Goal: Find contact information: Find contact information

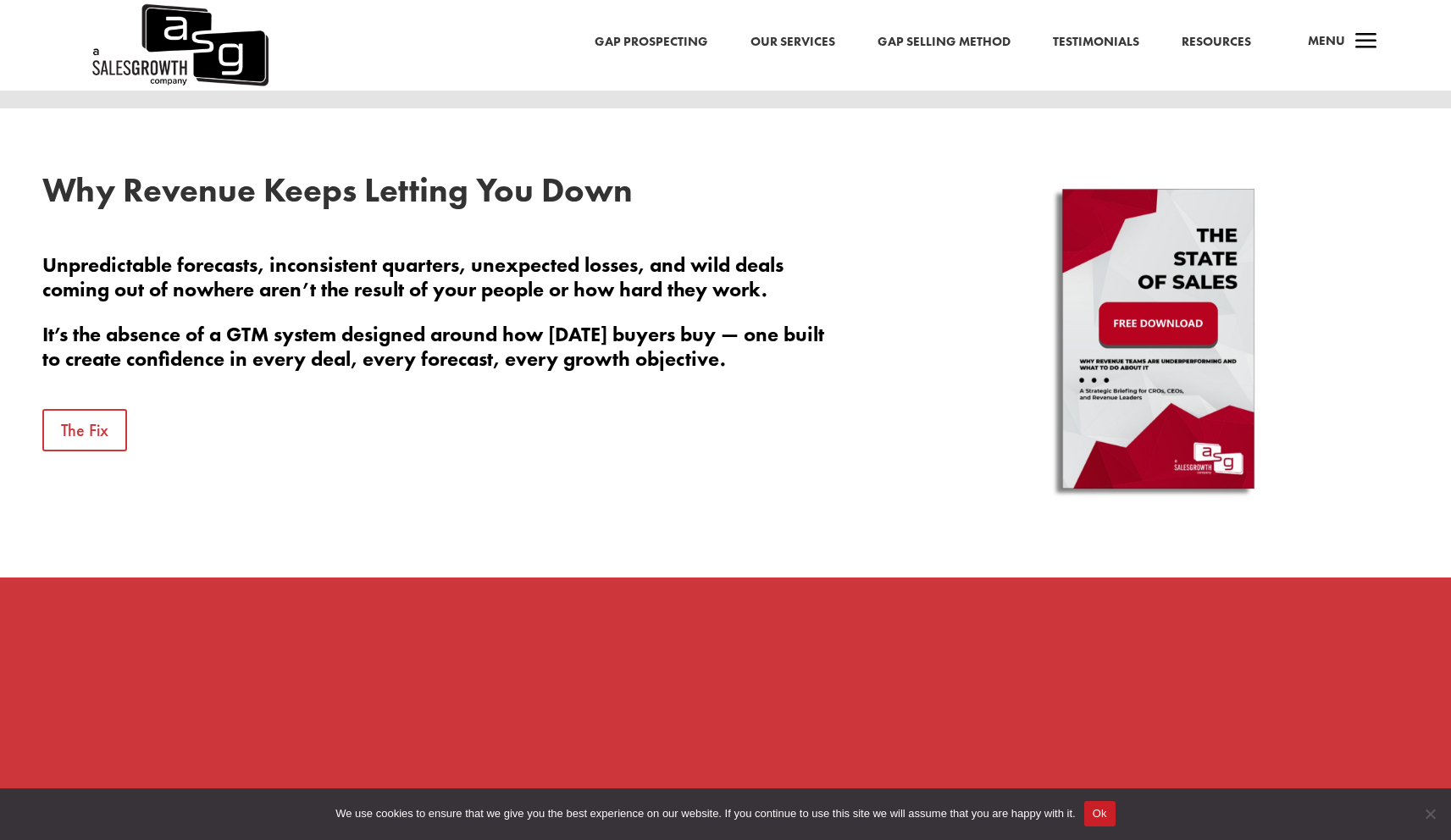
scroll to position [696, 0]
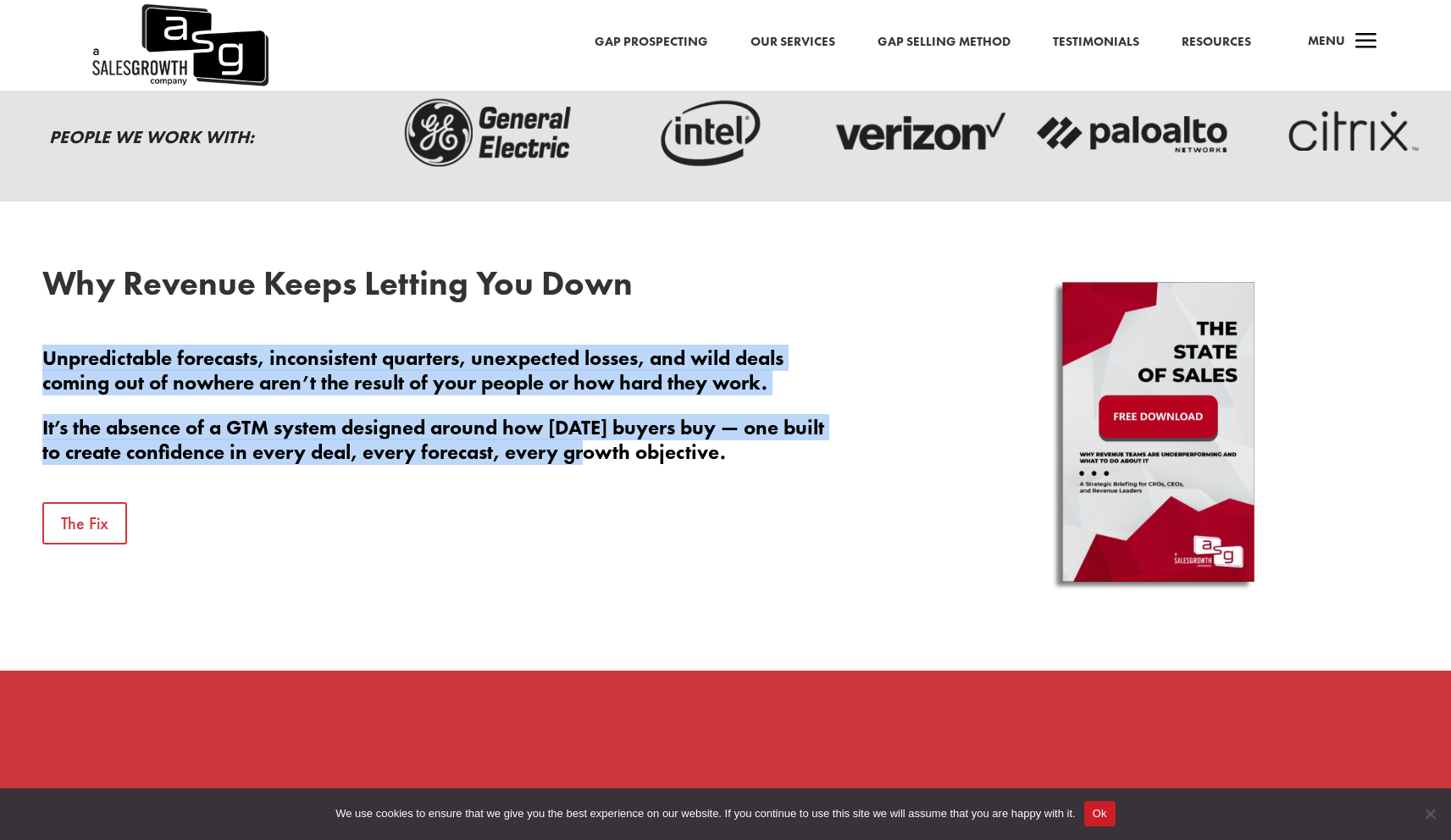
drag, startPoint x: 454, startPoint y: 320, endPoint x: 629, endPoint y: 471, distance: 231.1
click at [629, 471] on div "Why Revenue Keeps Letting You Down Unpredictable forecasts, inconsistent quarte…" at bounding box center [438, 405] width 790 height 278
click at [611, 459] on p "It’s the absence of a GTM system designed around how [DATE] buyers buy — one bu…" at bounding box center [438, 440] width 790 height 49
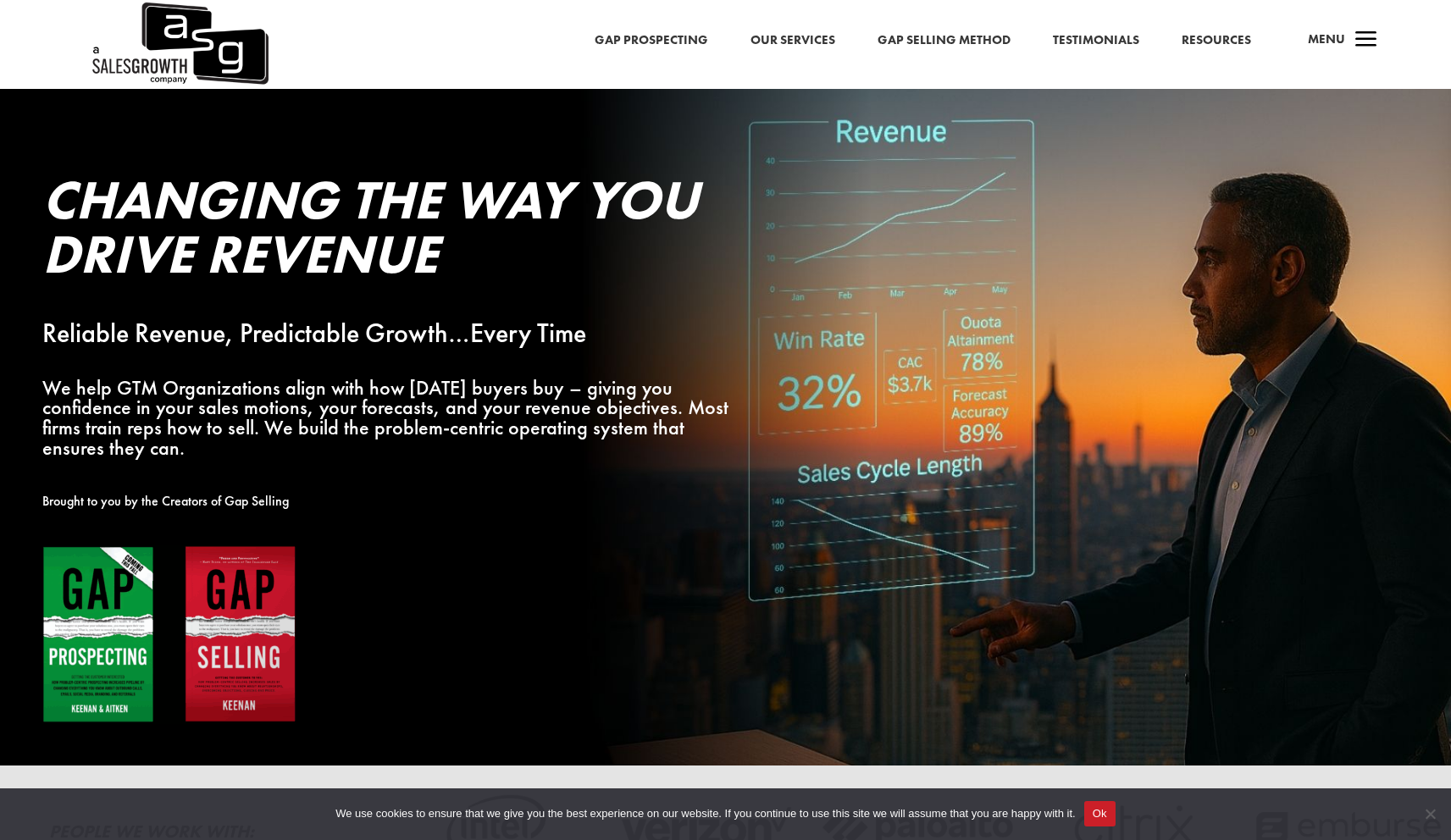
scroll to position [0, 0]
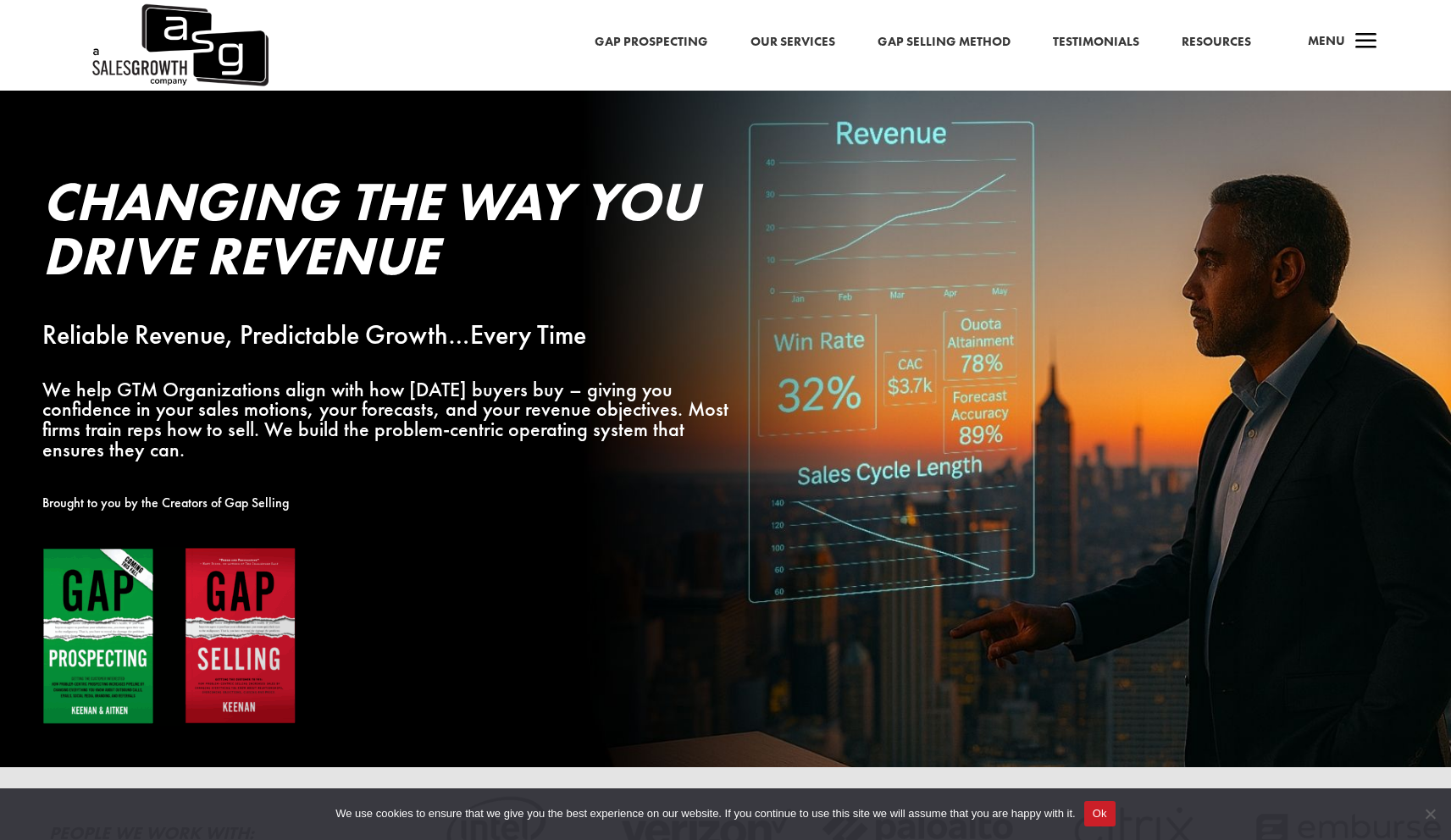
click at [785, 38] on link "Our Services" at bounding box center [792, 43] width 85 height 22
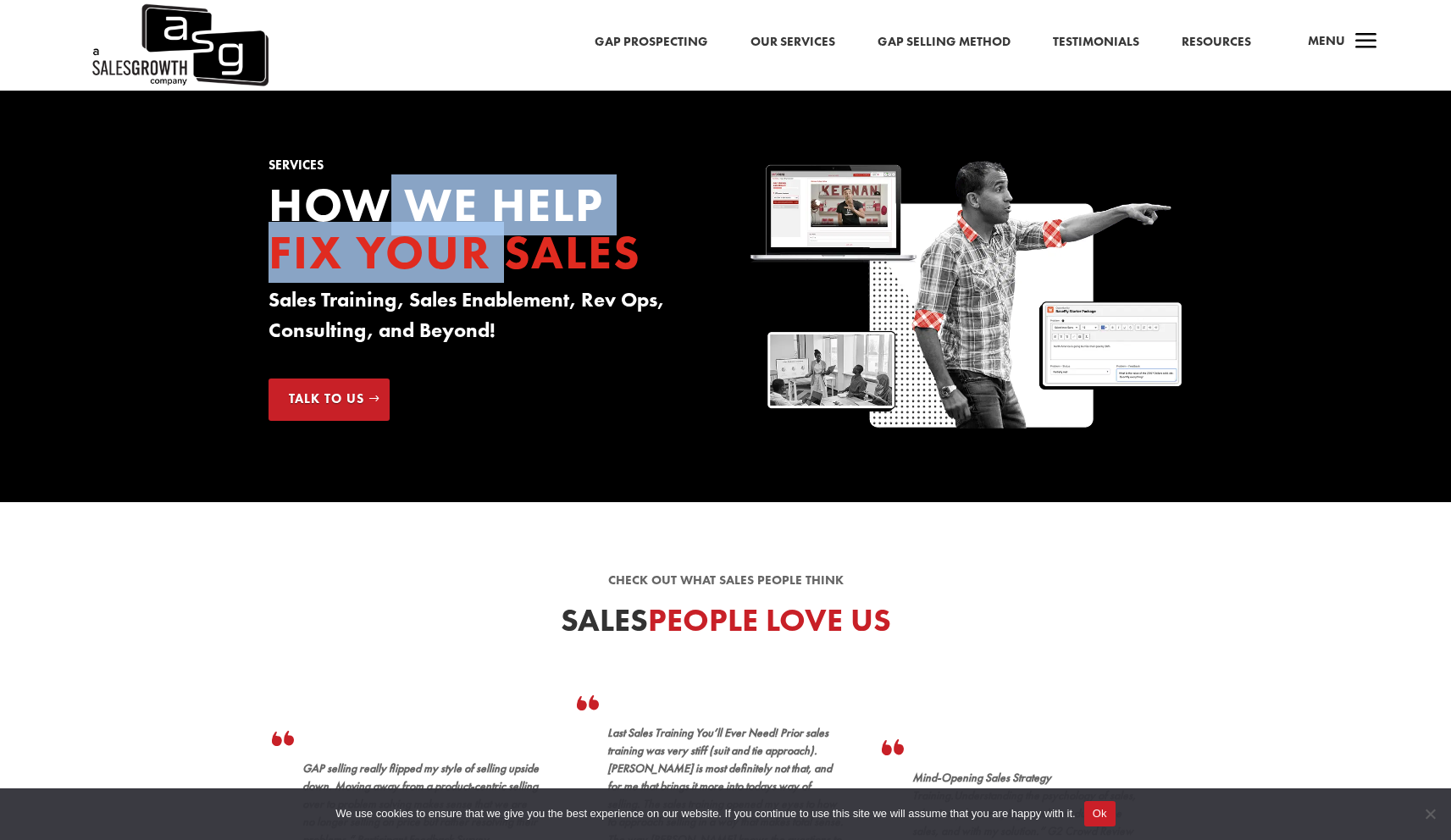
drag, startPoint x: 452, startPoint y: 237, endPoint x: 538, endPoint y: 288, distance: 100.0
click at [537, 288] on div "How we Help Fix your Sales Sales Training, Sales Enablement, Rev Ops, Consultin…" at bounding box center [485, 267] width 432 height 173
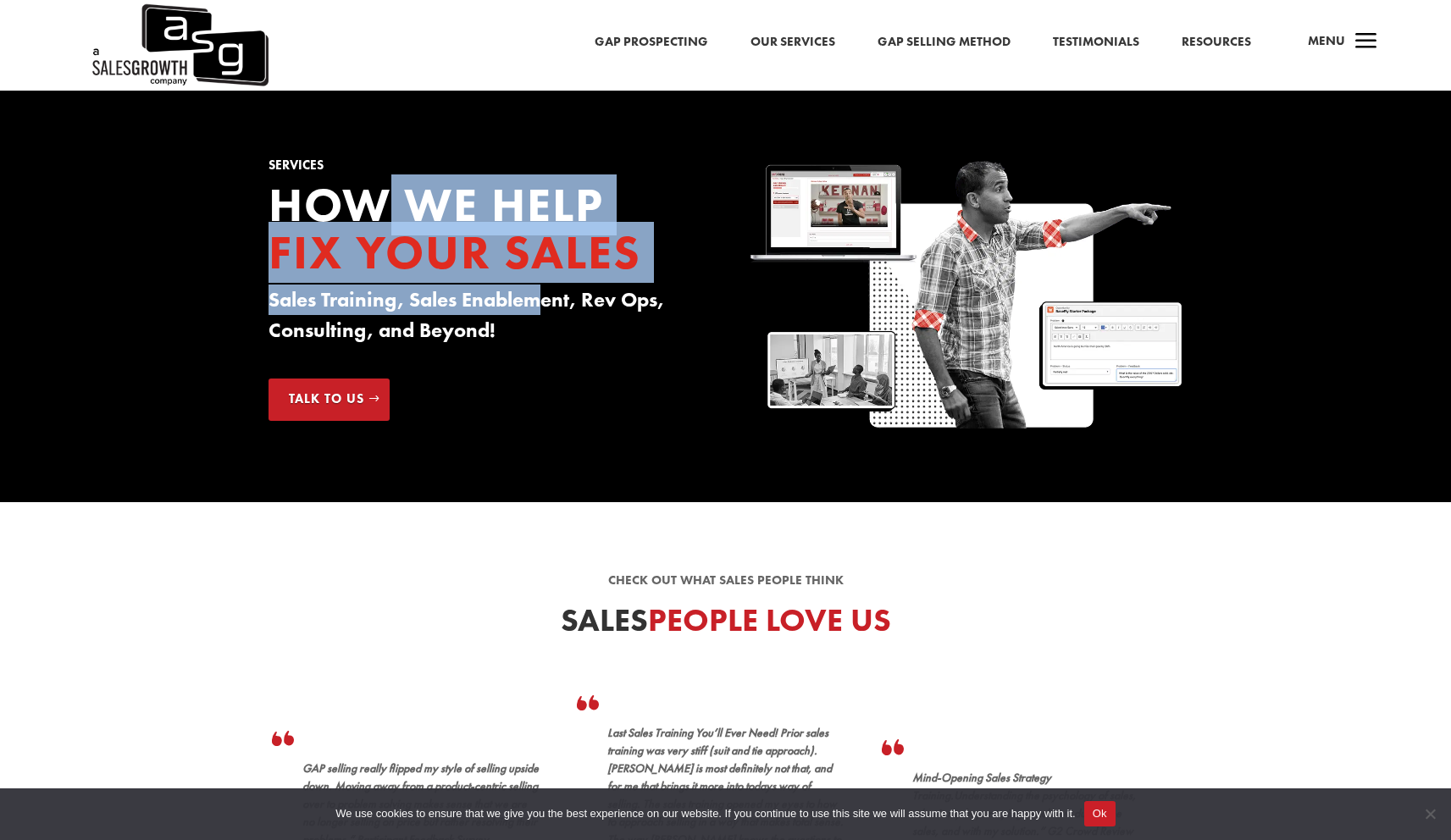
click at [538, 288] on h3 "Sales Training, Sales Enablement, Rev Ops, Consulting, and Beyond!" at bounding box center [485, 319] width 432 height 69
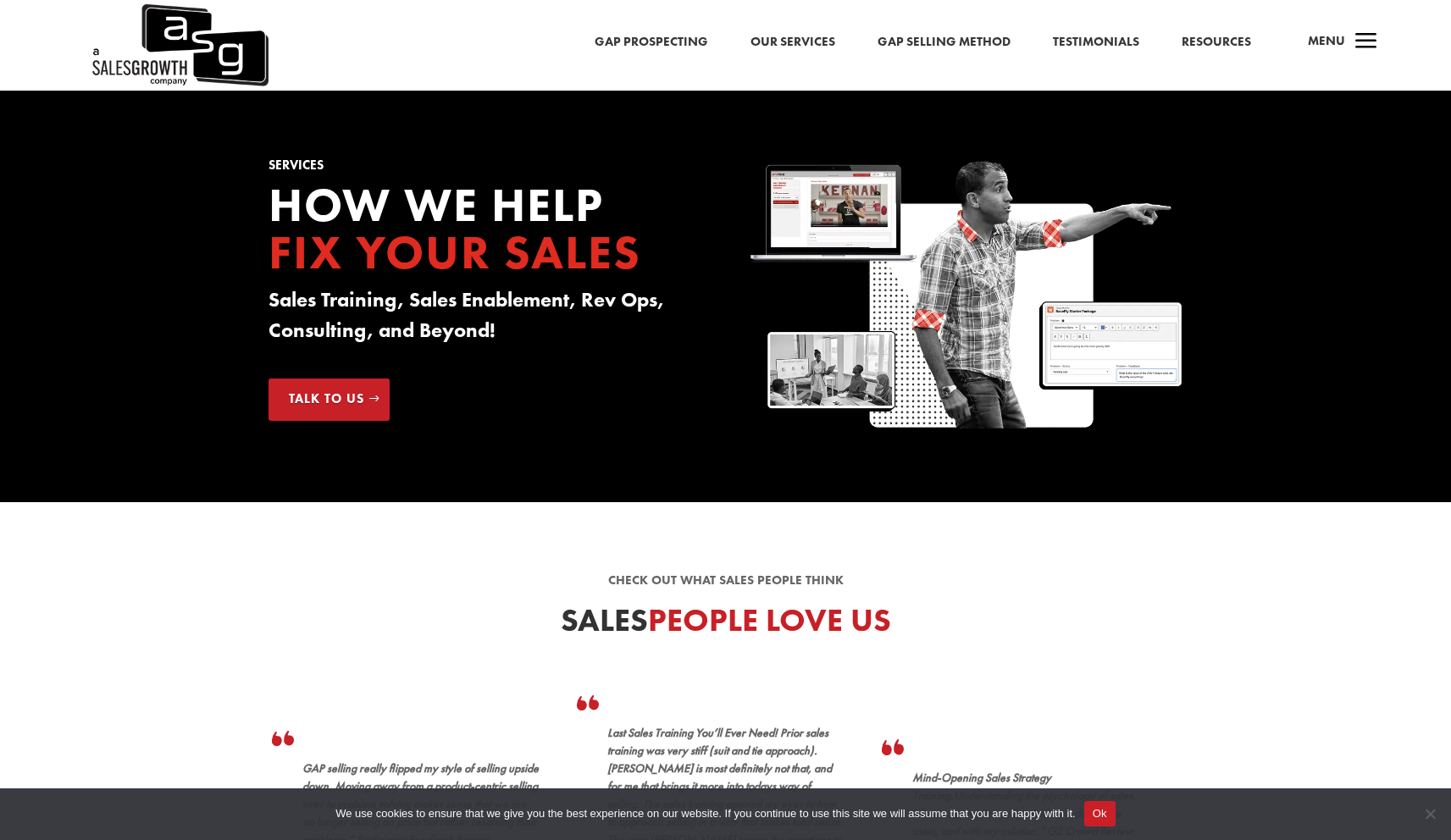
scroll to position [355, 0]
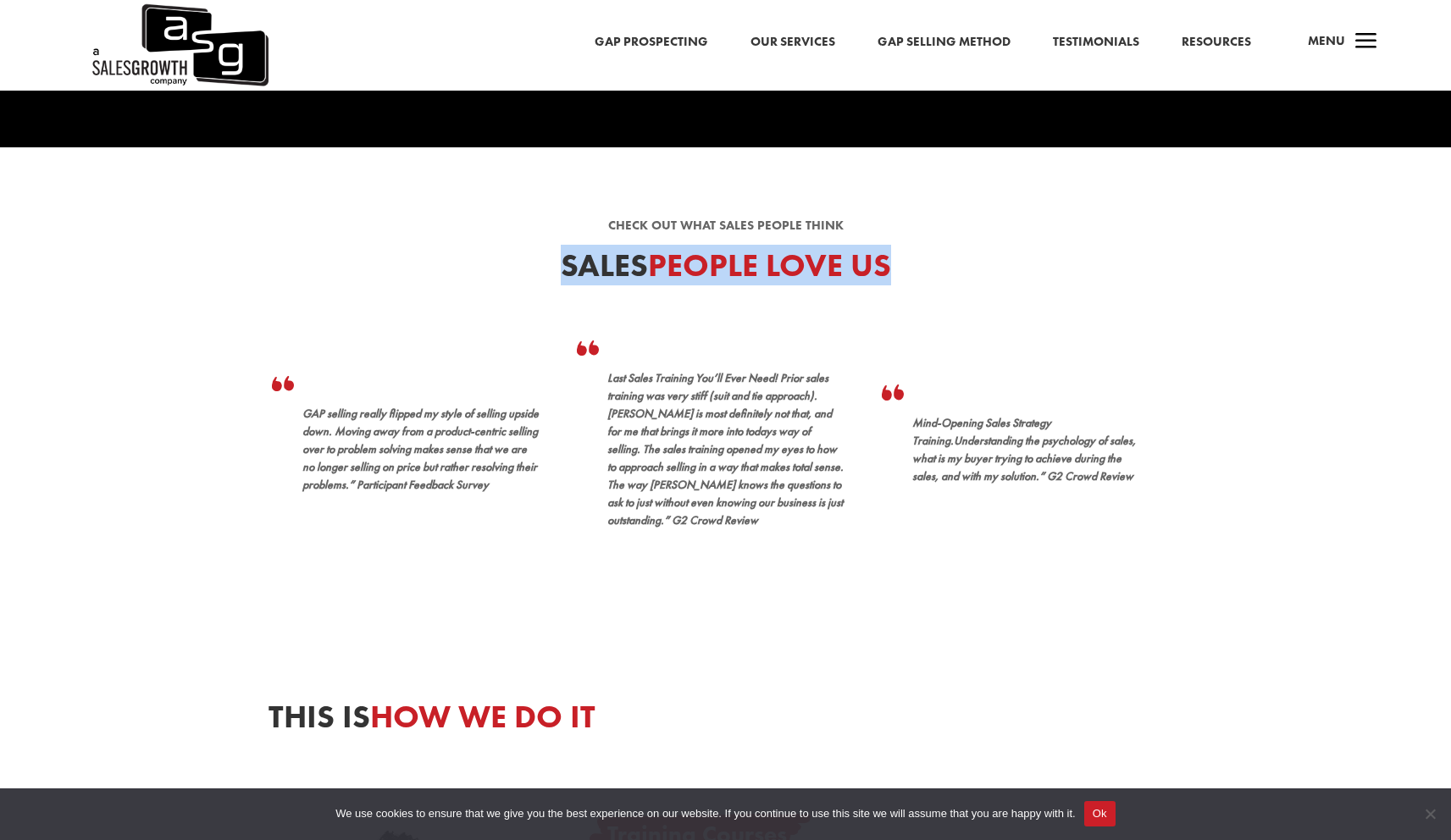
drag, startPoint x: 613, startPoint y: 241, endPoint x: 789, endPoint y: 308, distance: 188.3
click at [789, 308] on div "Check out what sales people think Sales People Love Us A positive impact can al…" at bounding box center [726, 412] width 1451 height 530
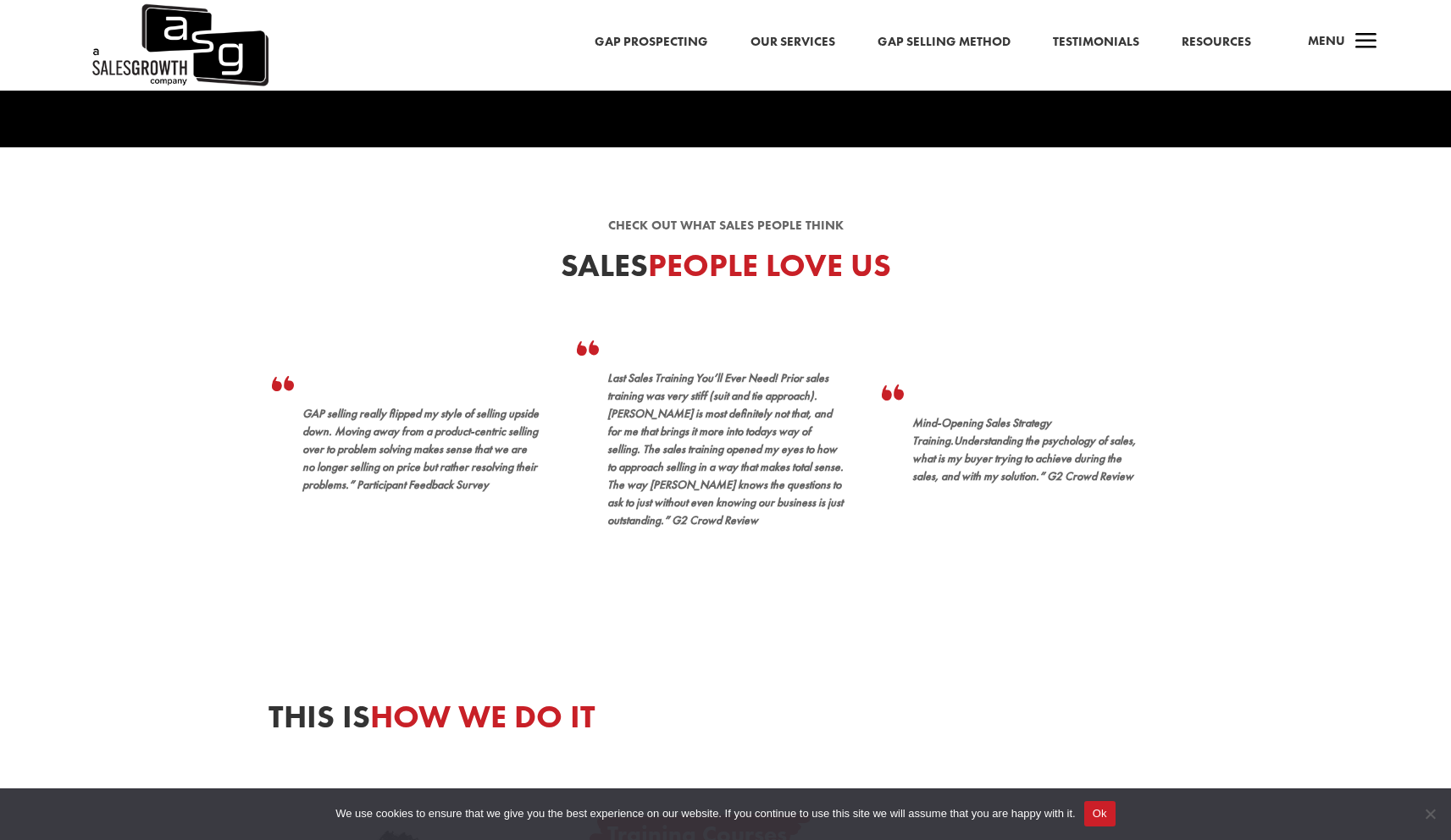
click at [788, 308] on div "A positive impact can already be felt within the company early after training. …" at bounding box center [726, 468] width 915 height 328
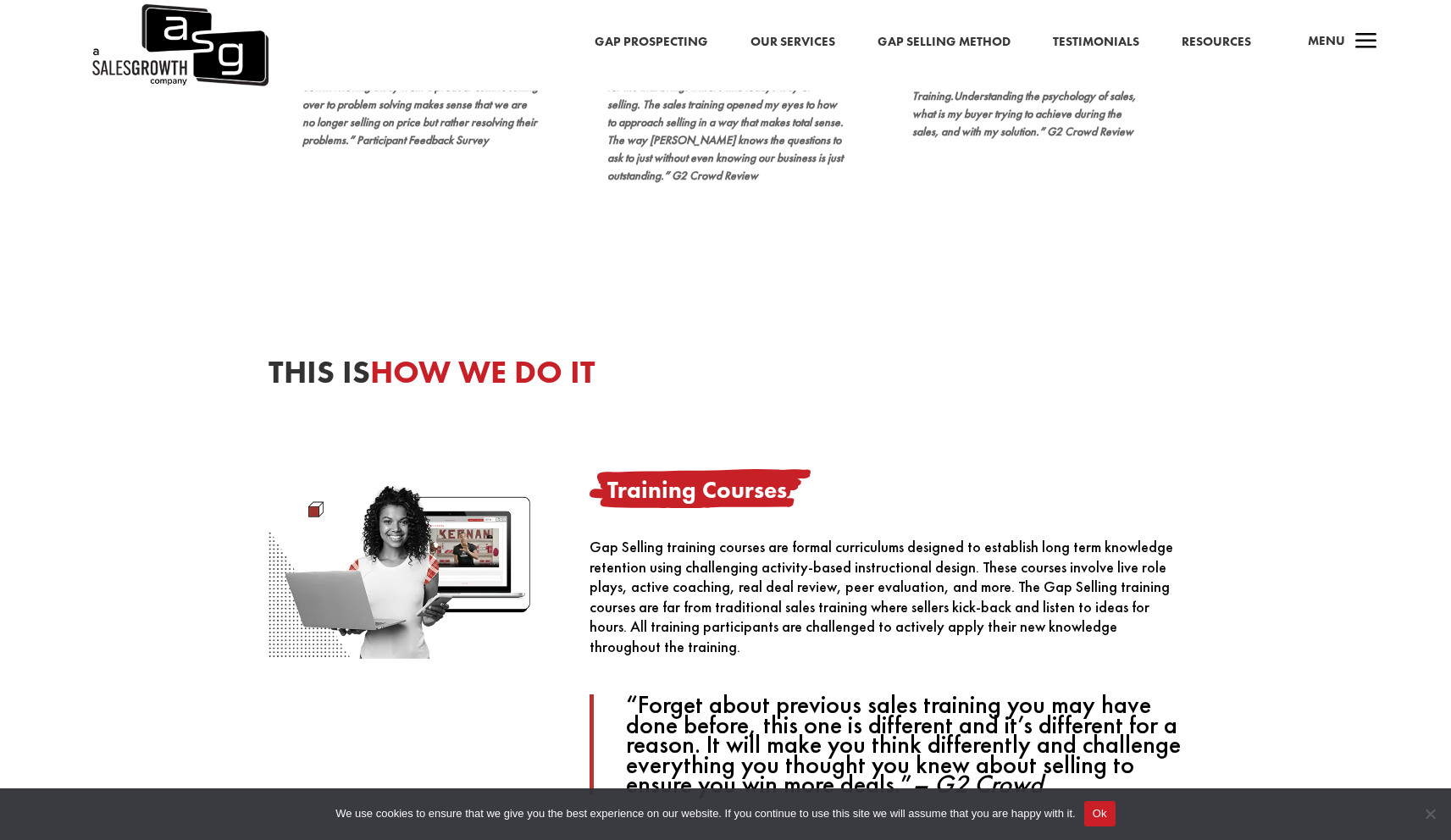
scroll to position [857, 0]
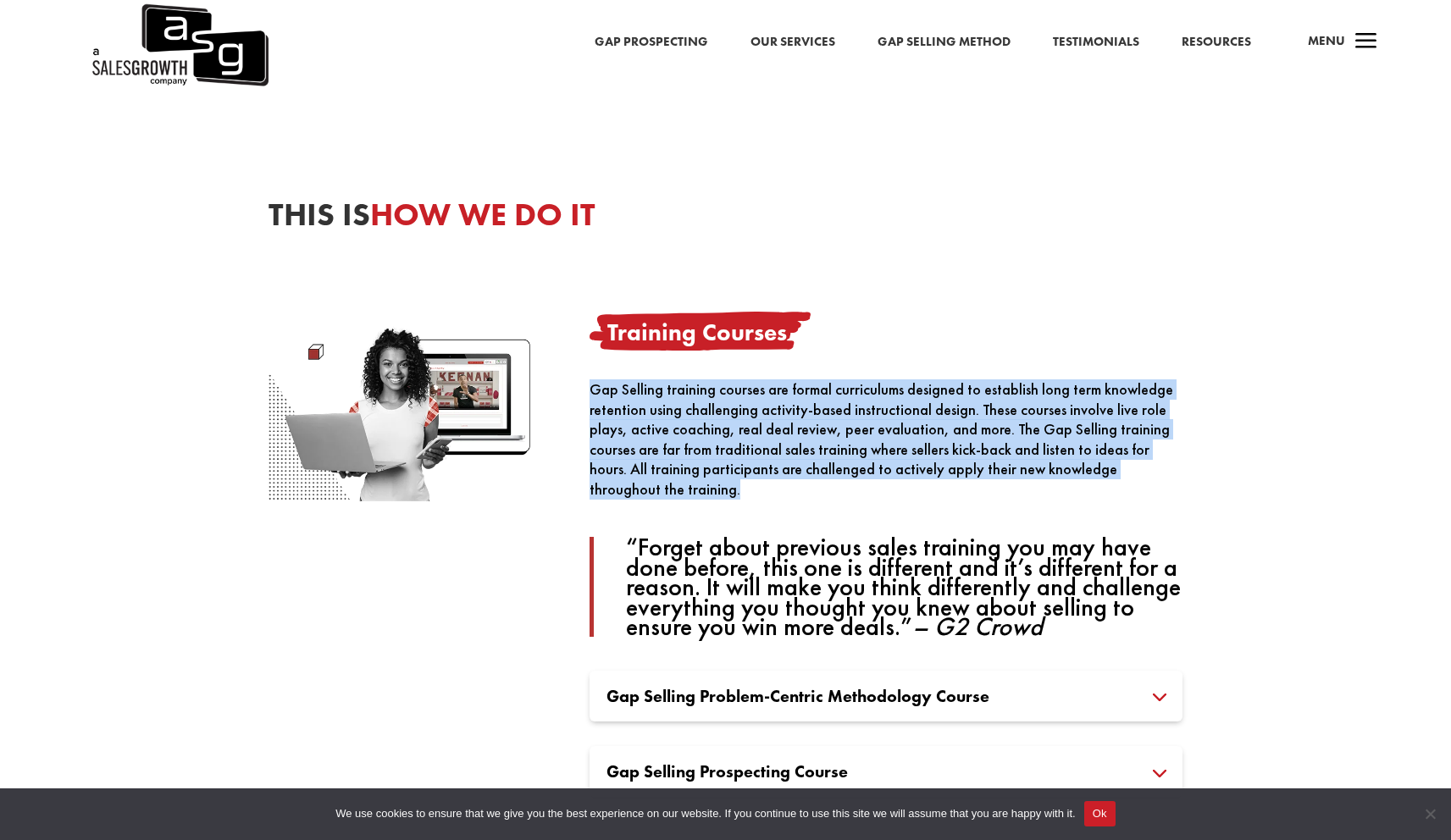
drag, startPoint x: 647, startPoint y: 371, endPoint x: 1058, endPoint y: 540, distance: 444.4
click at [1019, 522] on div "Training Courses Gap Selling training courses are formal curriculums designed t…" at bounding box center [886, 630] width 593 height 636
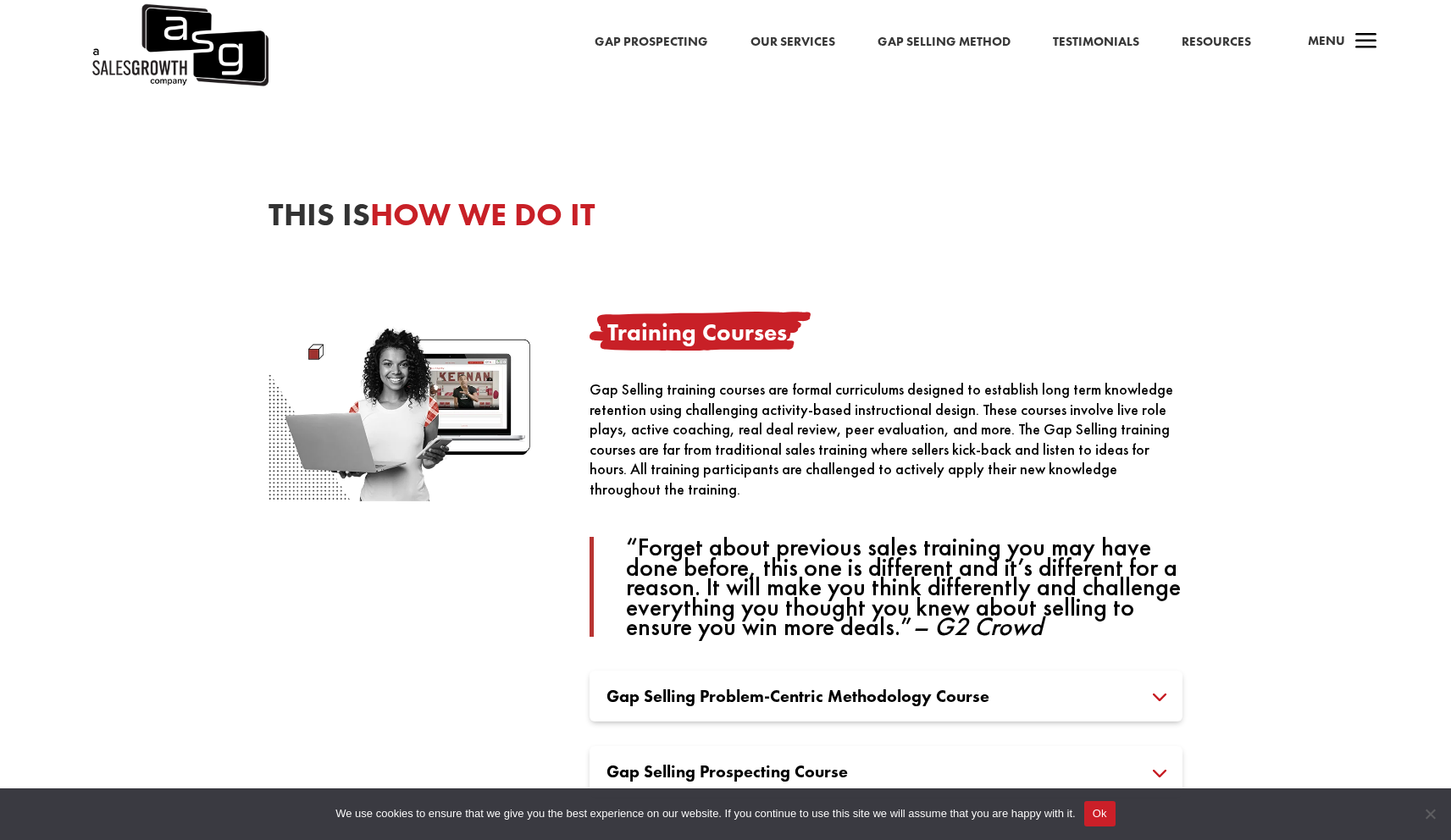
click at [978, 502] on div "Gap Selling training courses are formal curriculums designed to establish long …" at bounding box center [886, 508] width 593 height 257
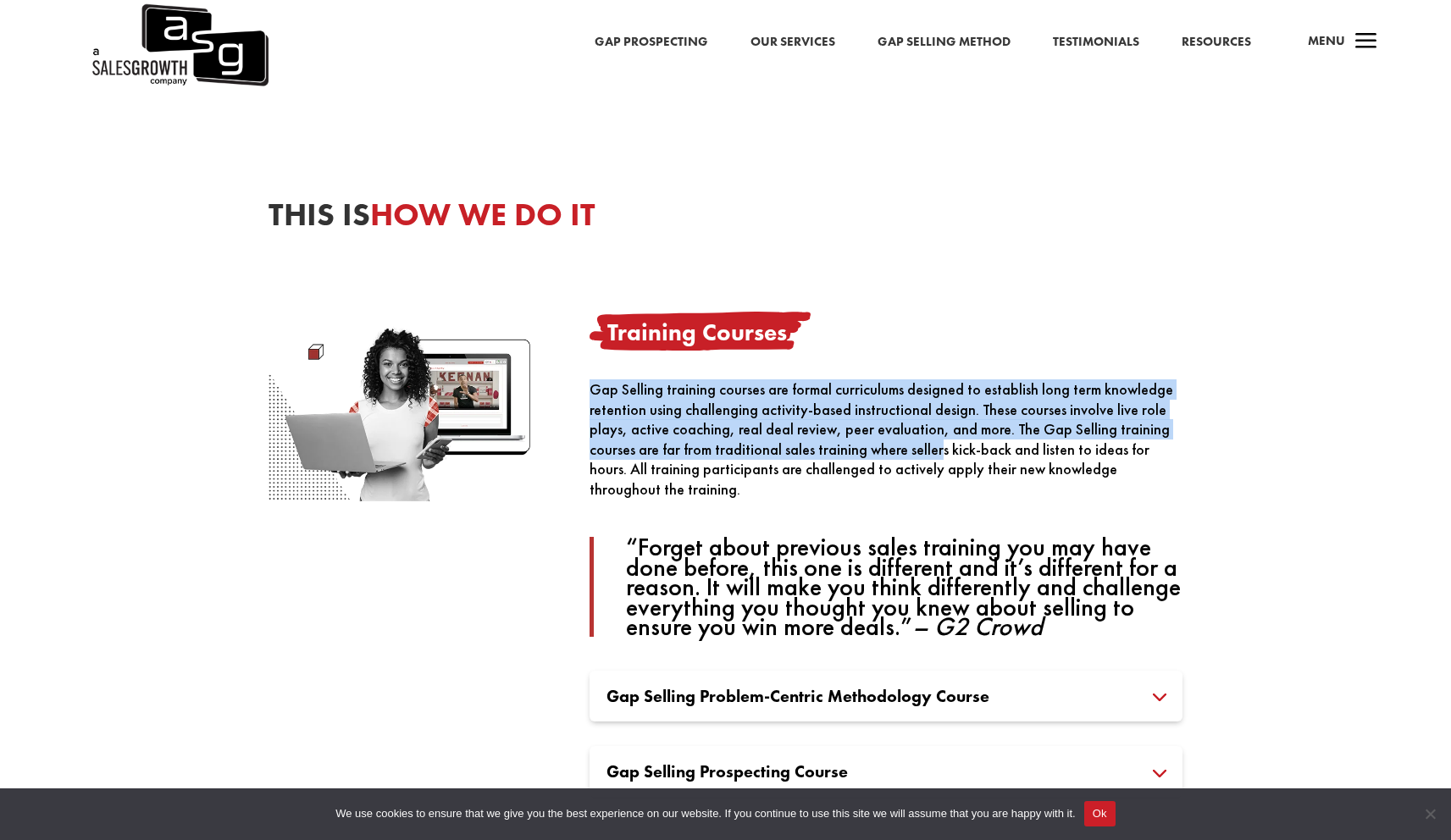
drag, startPoint x: 758, startPoint y: 370, endPoint x: 952, endPoint y: 459, distance: 213.4
click at [944, 455] on div "Training Courses Gap Selling training courses are formal curriculums designed t…" at bounding box center [886, 630] width 593 height 636
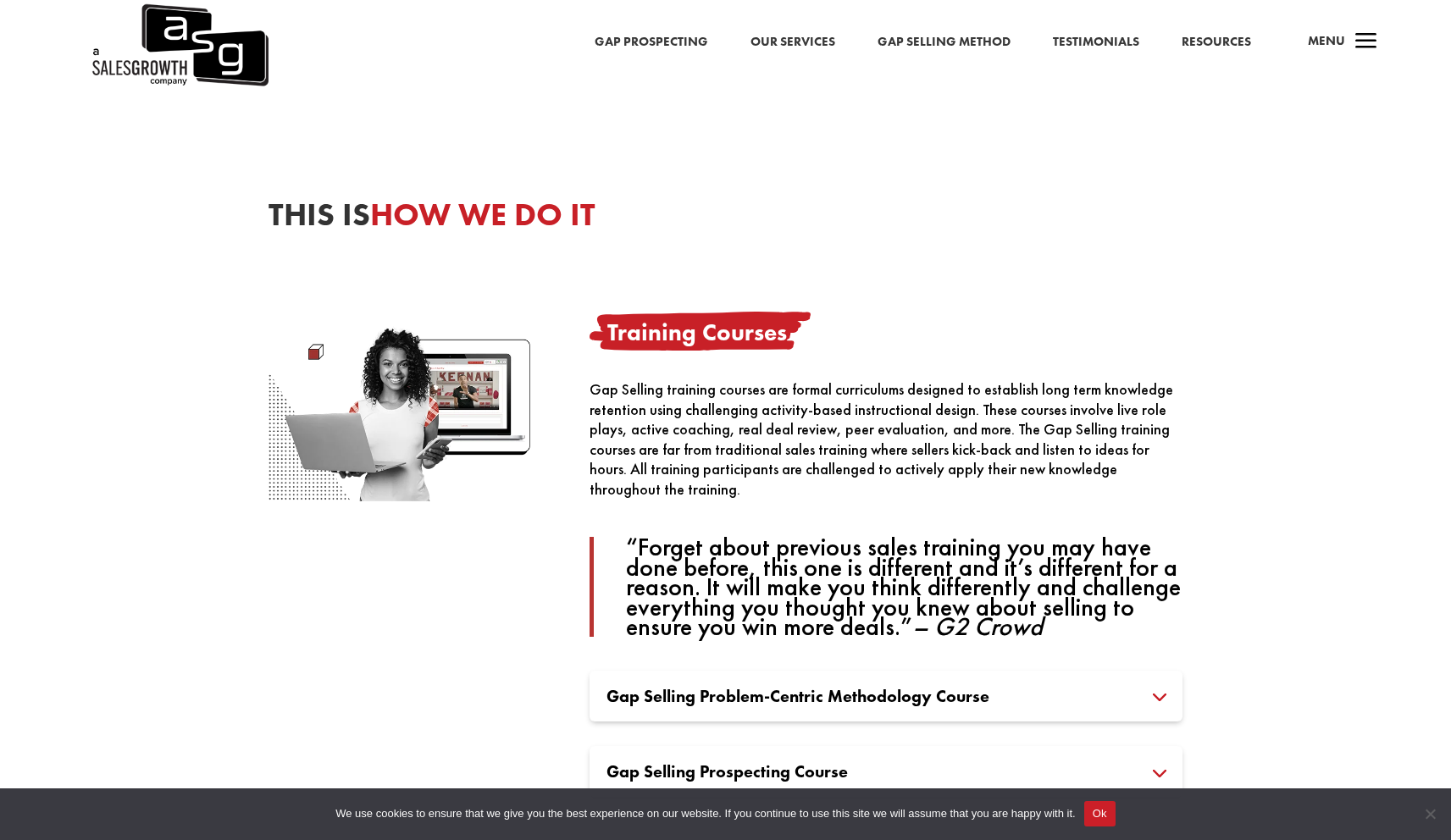
click at [953, 459] on div "Gap Selling training courses are formal curriculums designed to establish long …" at bounding box center [886, 508] width 593 height 257
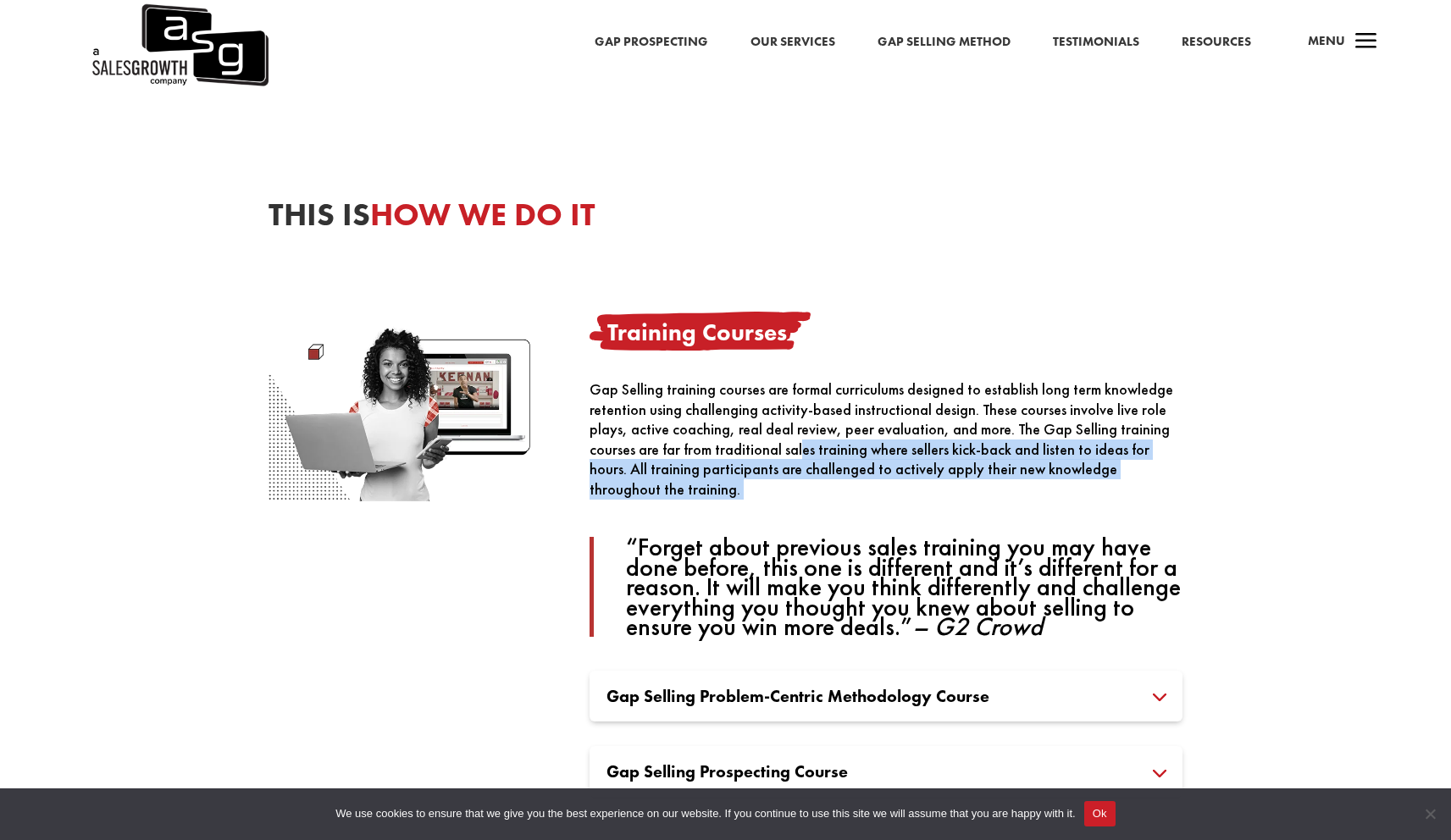
drag, startPoint x: 801, startPoint y: 444, endPoint x: 1002, endPoint y: 515, distance: 213.2
click at [995, 513] on div "Gap Selling training courses are formal curriculums designed to establish long …" at bounding box center [886, 508] width 593 height 257
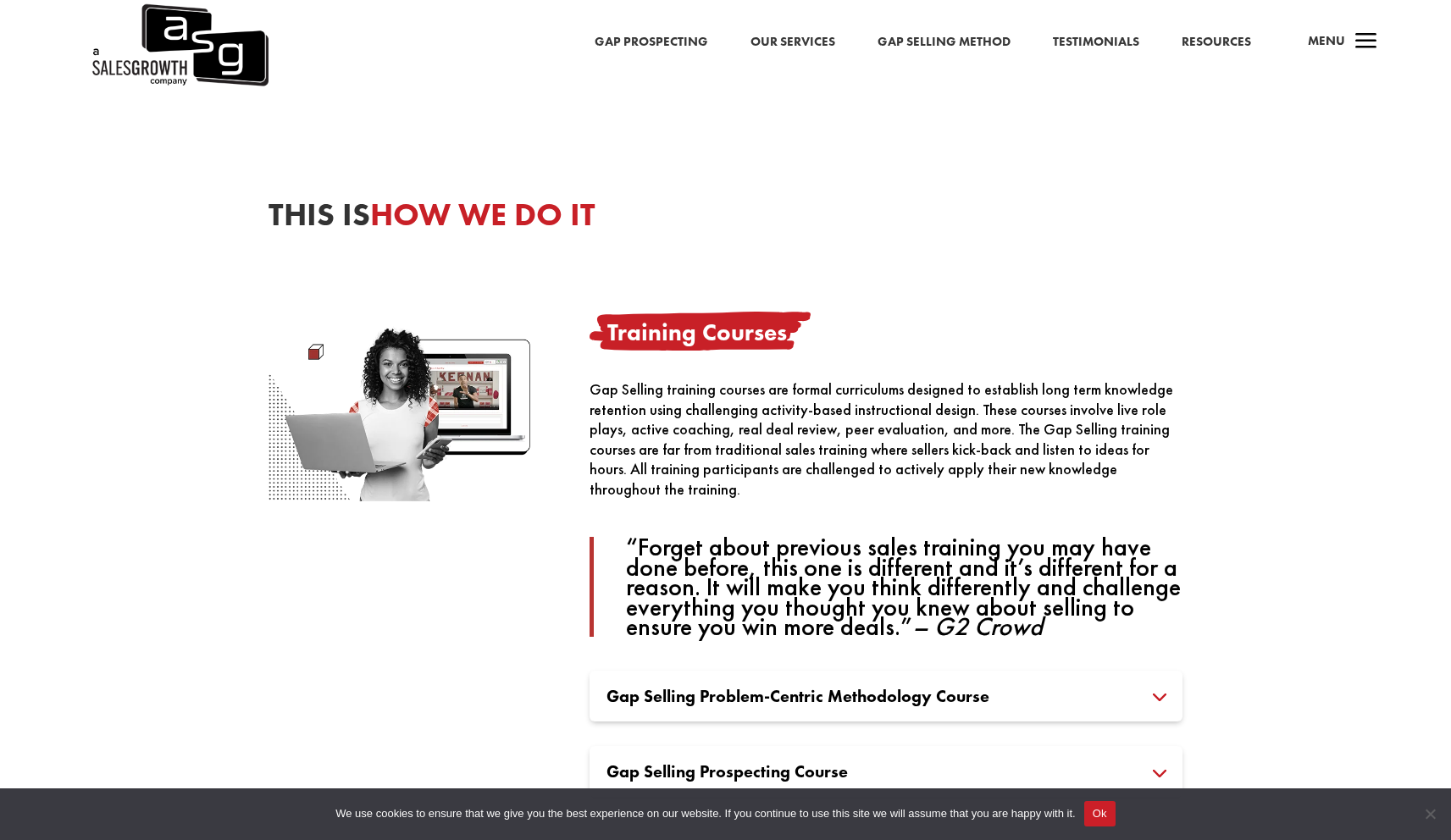
click at [934, 481] on div "Gap Selling training courses are formal curriculums designed to establish long …" at bounding box center [886, 508] width 593 height 257
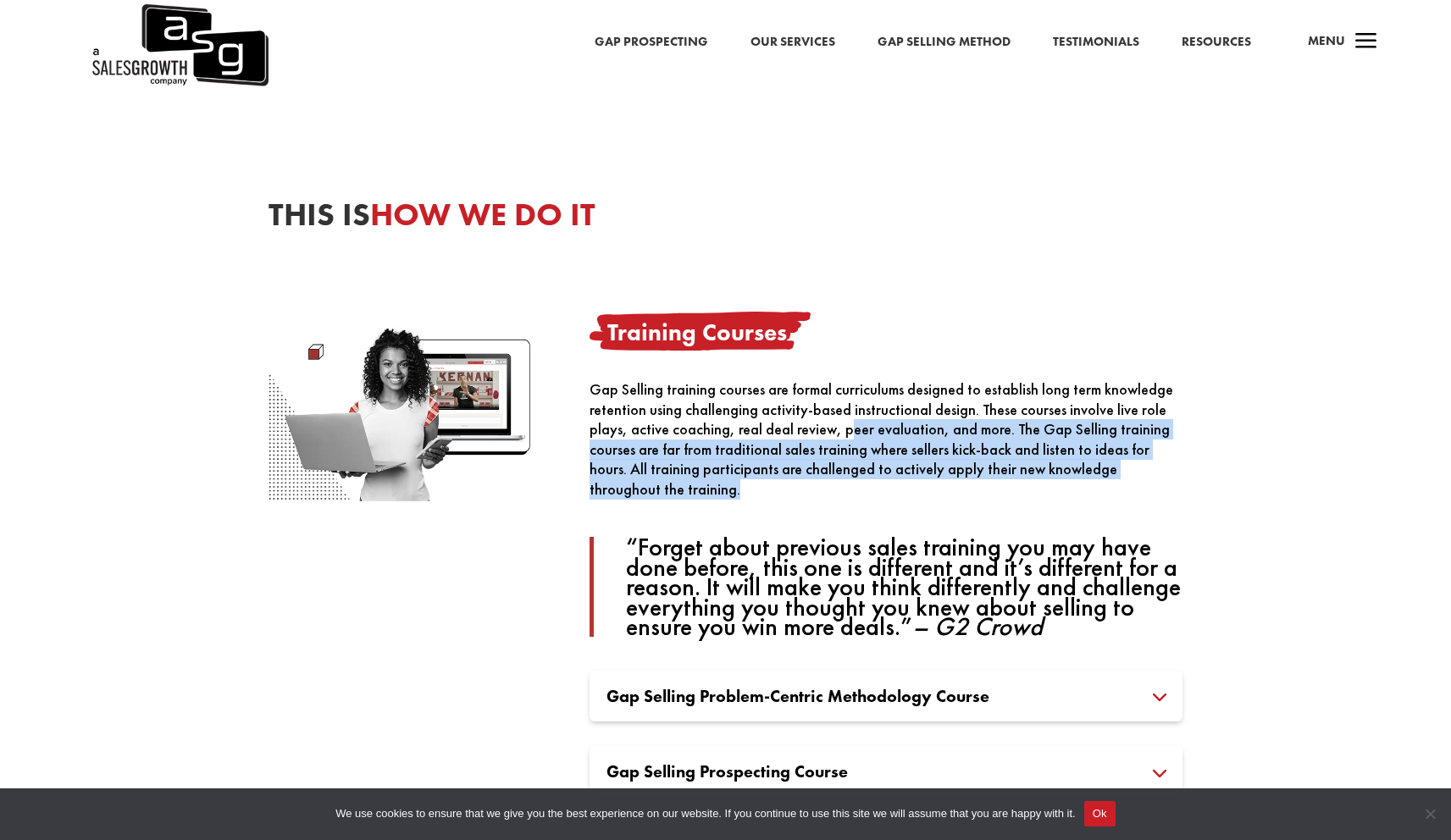
drag, startPoint x: 844, startPoint y: 426, endPoint x: 1037, endPoint y: 548, distance: 228.3
click at [1029, 541] on div "Gap Selling training courses are formal curriculums designed to establish long …" at bounding box center [886, 508] width 593 height 257
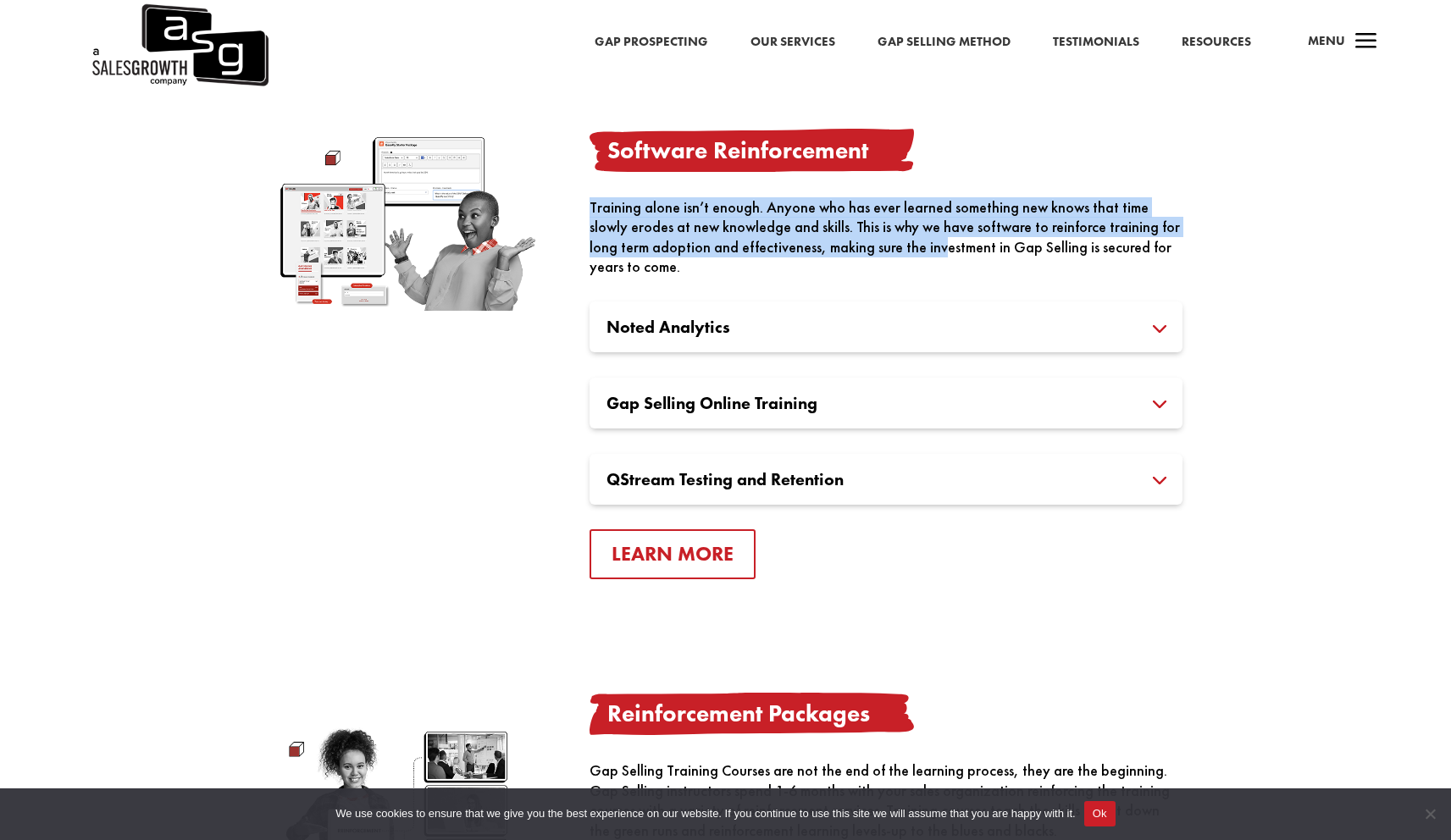
drag, startPoint x: 692, startPoint y: 167, endPoint x: 969, endPoint y: 286, distance: 301.5
click at [978, 292] on div "Software Reinforcement Training alone isn’t enough. Anyone who has ever learned…" at bounding box center [886, 354] width 593 height 450
click at [924, 261] on div "Training alone isn’t enough. Anyone who has ever learned something new knows th…" at bounding box center [886, 237] width 593 height 79
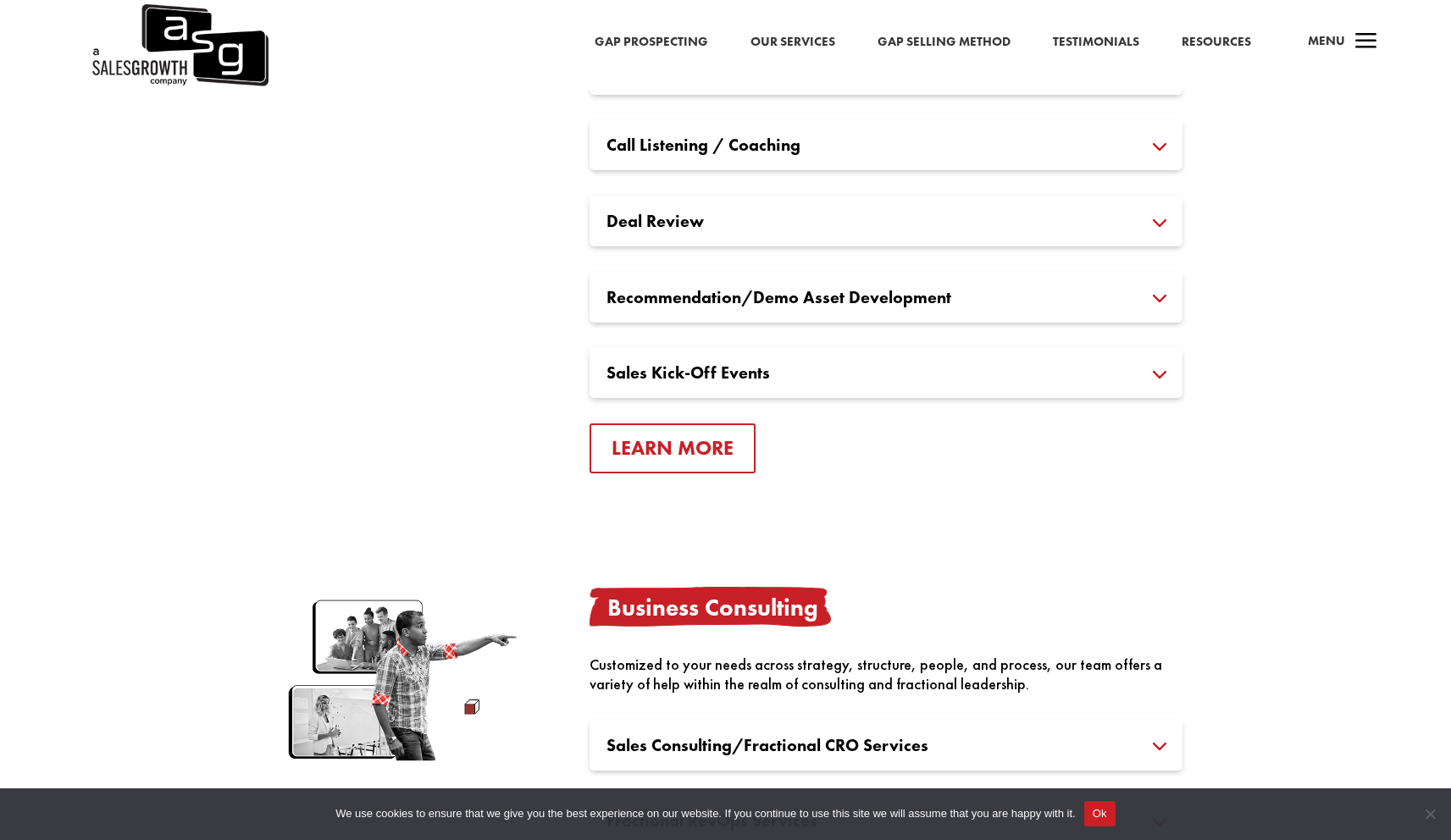
scroll to position [2908, 0]
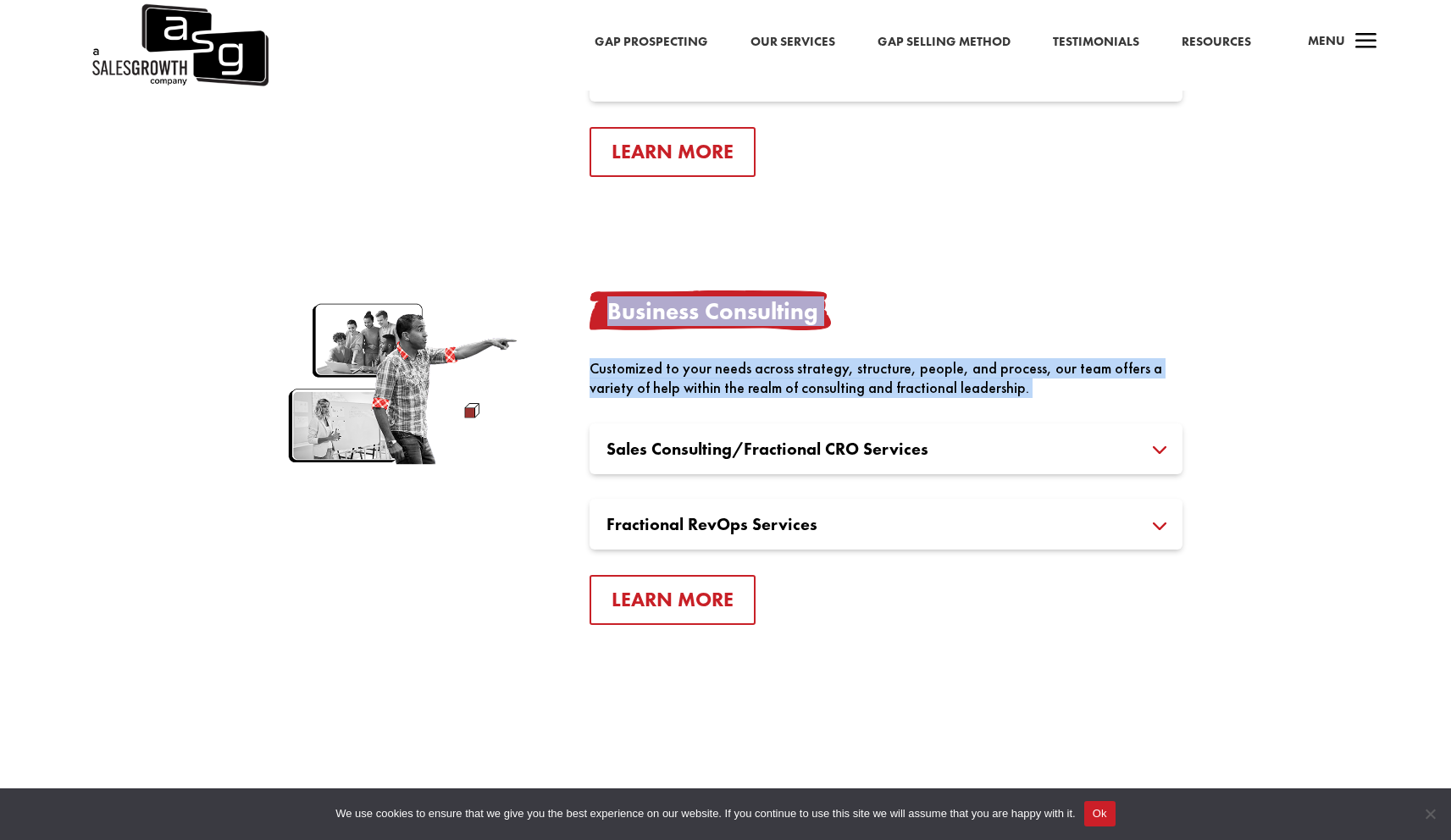
drag, startPoint x: 845, startPoint y: 392, endPoint x: 917, endPoint y: 414, distance: 75.3
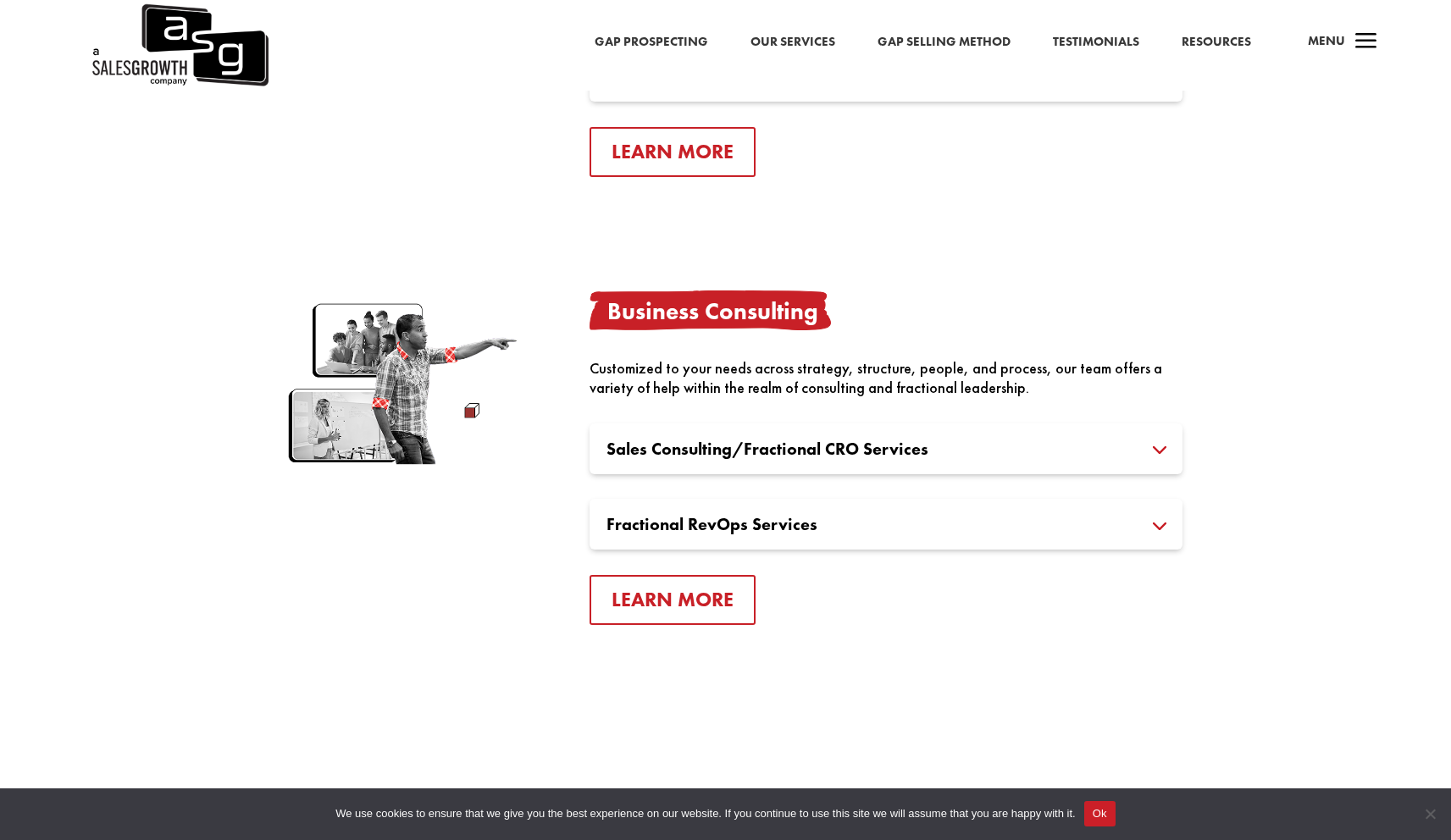
click at [914, 411] on div "Business Consulting Customized to your needs across strategy, structure, people…" at bounding box center [886, 458] width 593 height 335
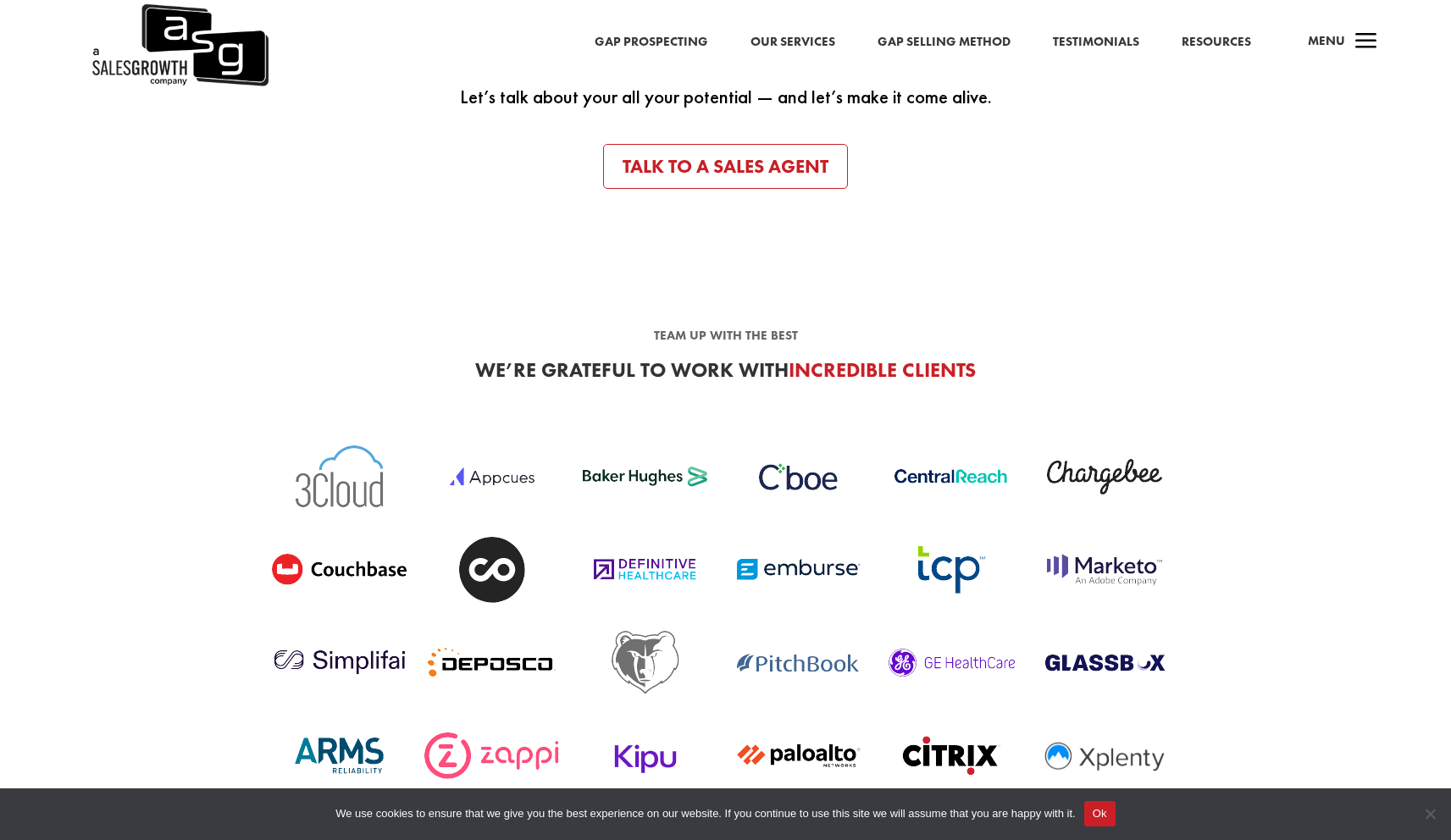
scroll to position [3421, 0]
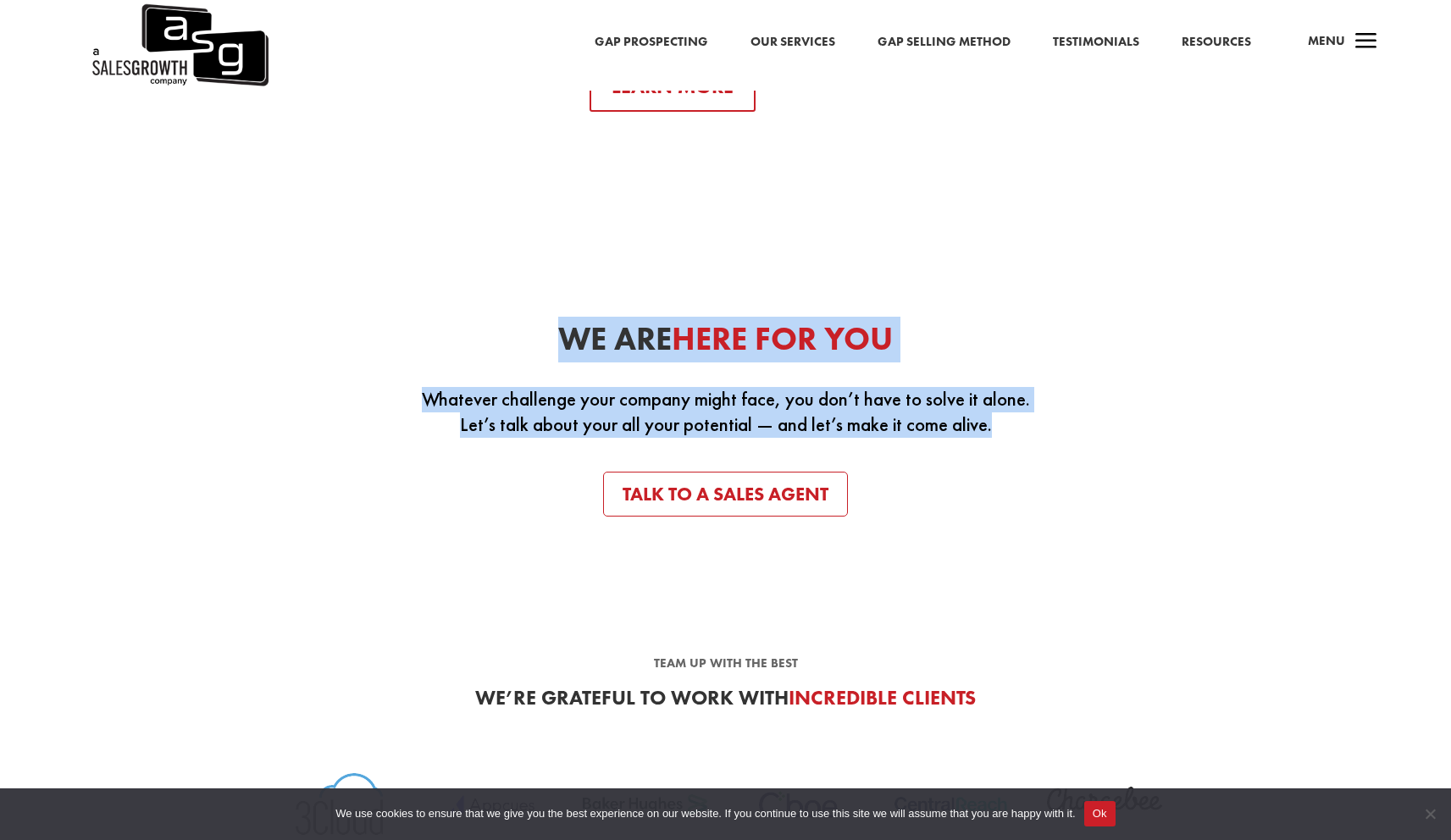
drag, startPoint x: 600, startPoint y: 302, endPoint x: 1021, endPoint y: 496, distance: 463.5
click at [1020, 496] on div "We Are Here For You Whatever challenge your company might face, you don’t have …" at bounding box center [726, 417] width 915 height 246
click at [865, 347] on span "Here For You" at bounding box center [782, 339] width 221 height 43
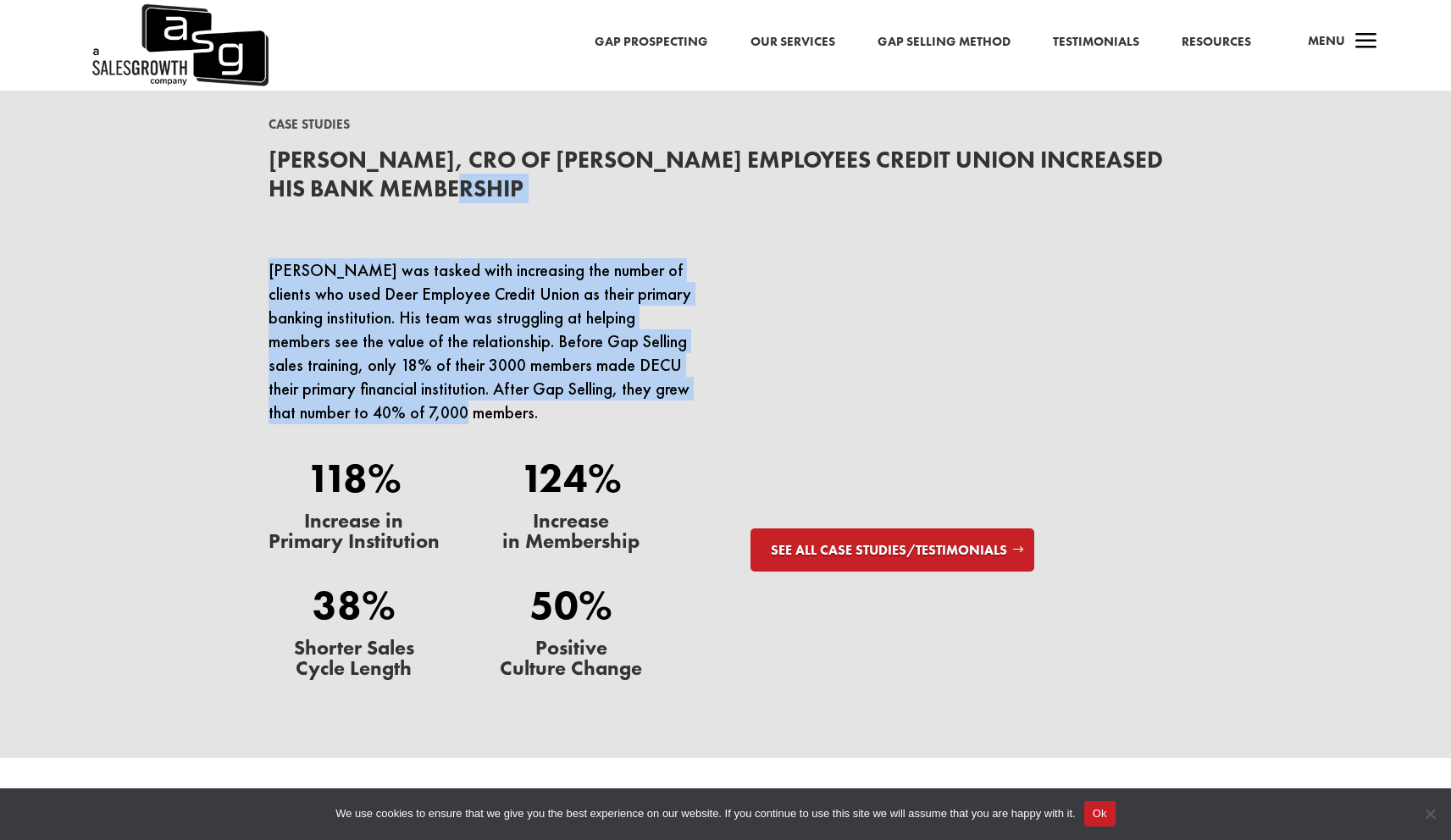
drag, startPoint x: 287, startPoint y: 213, endPoint x: 581, endPoint y: 445, distance: 374.5
drag, startPoint x: 576, startPoint y: 438, endPoint x: 486, endPoint y: 296, distance: 168.1
click at [575, 438] on div "Ryan was tasked with increasing the number of clients who used Deer Employee Cr…" at bounding box center [485, 358] width 432 height 200
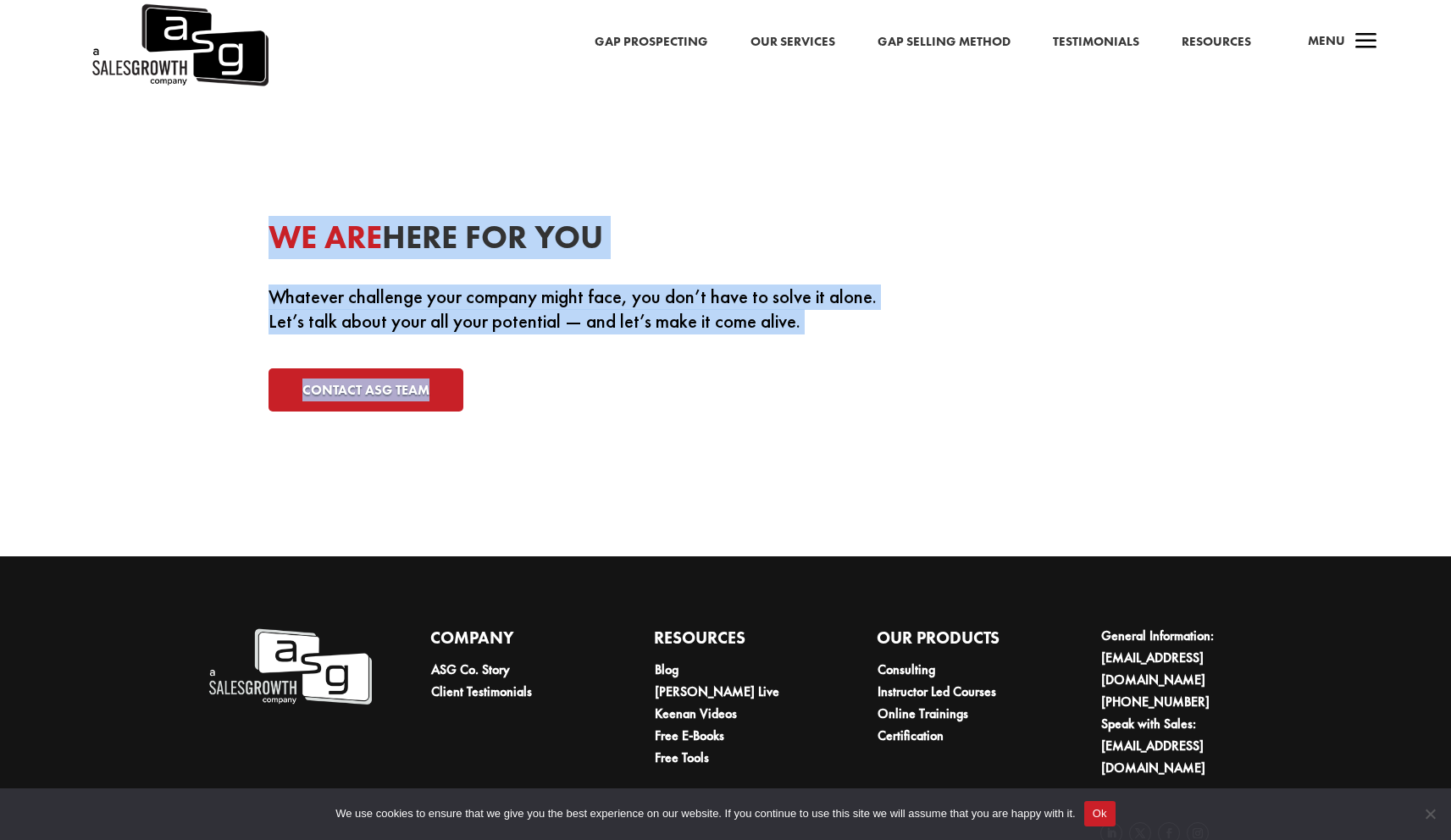
drag, startPoint x: 473, startPoint y: 225, endPoint x: 905, endPoint y: 385, distance: 460.7
click at [926, 414] on div "We Are Here For You Whatever challenge your company might face, you don’t have …" at bounding box center [726, 314] width 915 height 241
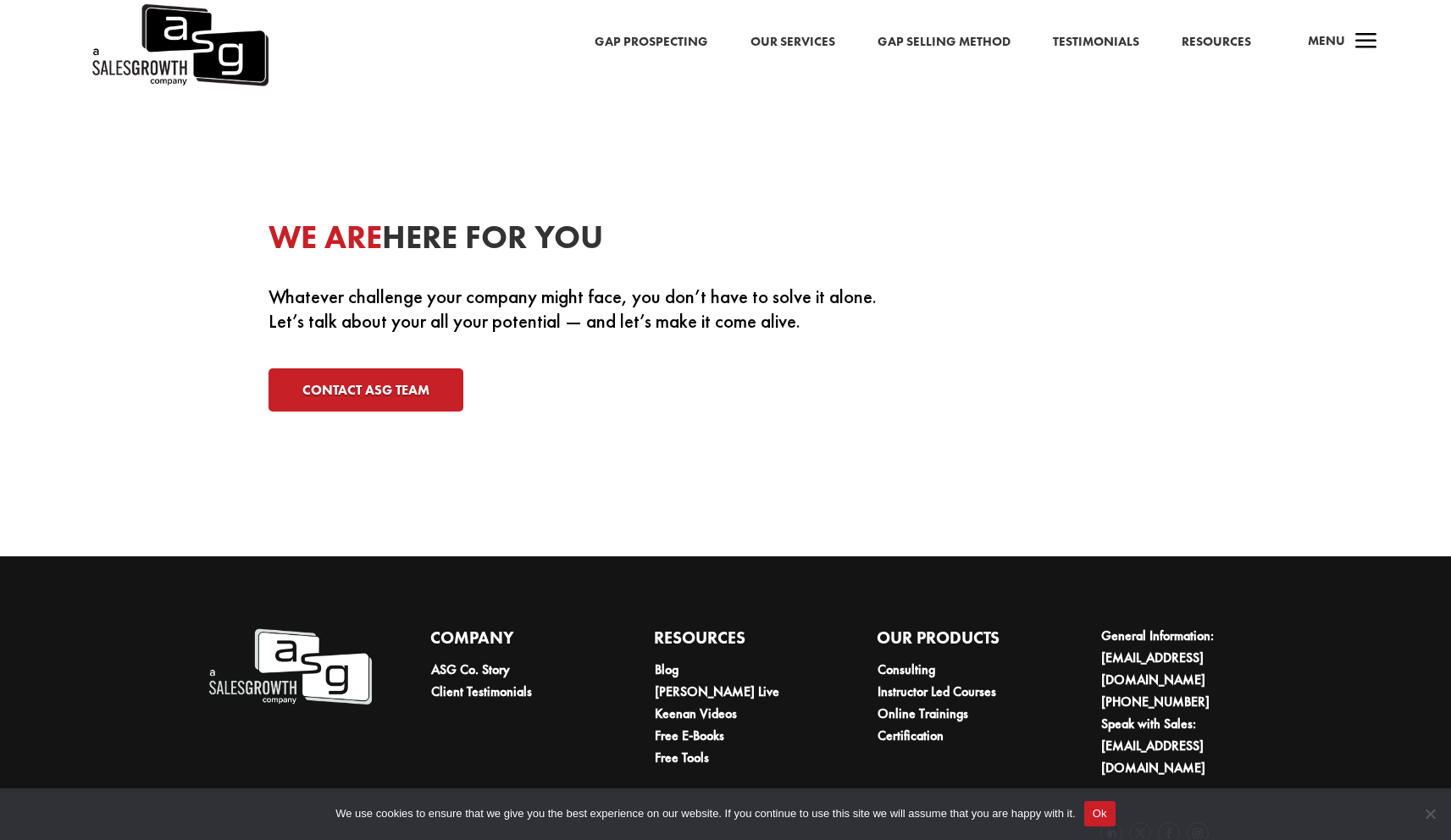
click at [890, 372] on div "Contact ASG Team" at bounding box center [726, 390] width 915 height 44
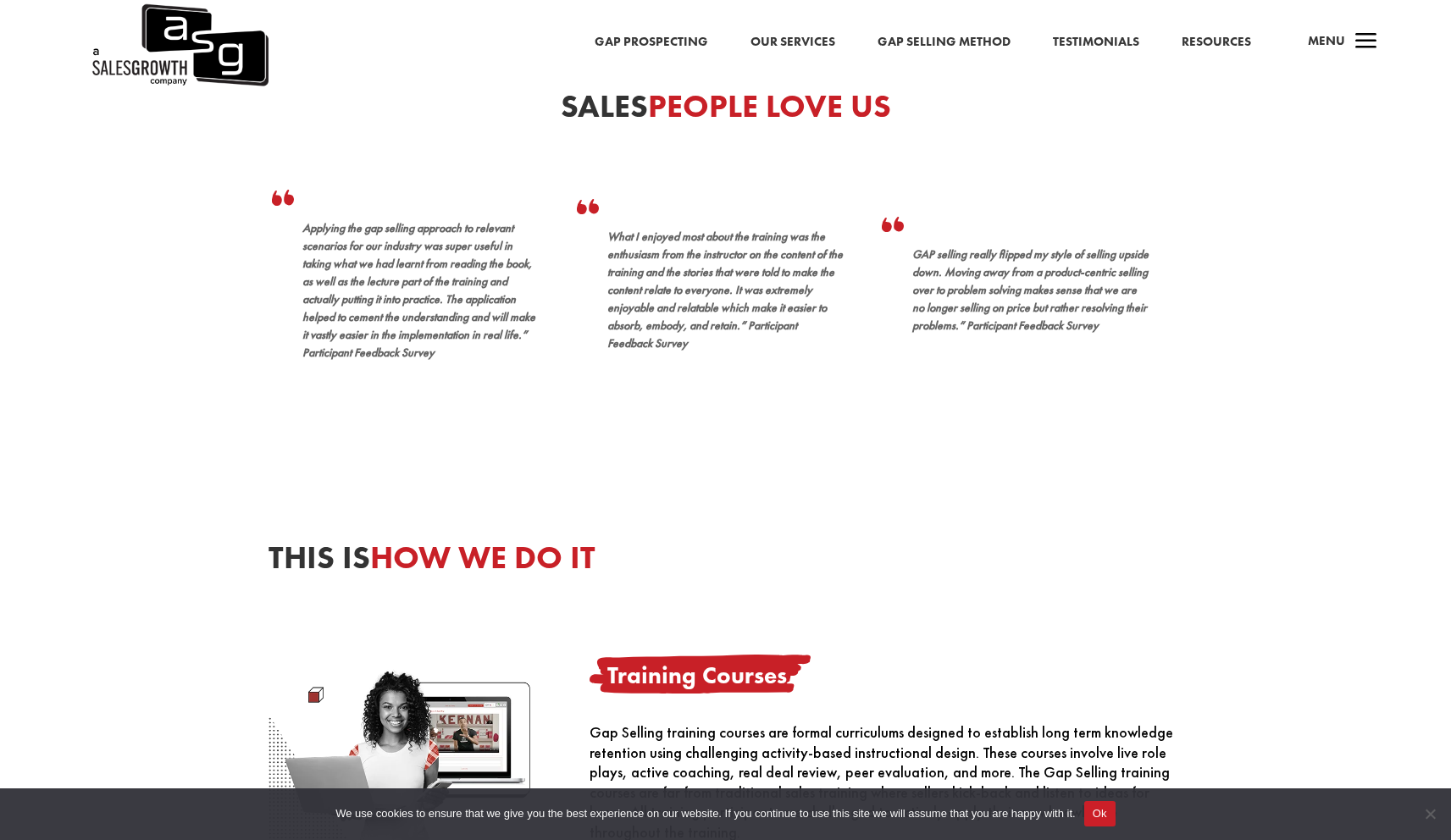
scroll to position [0, 0]
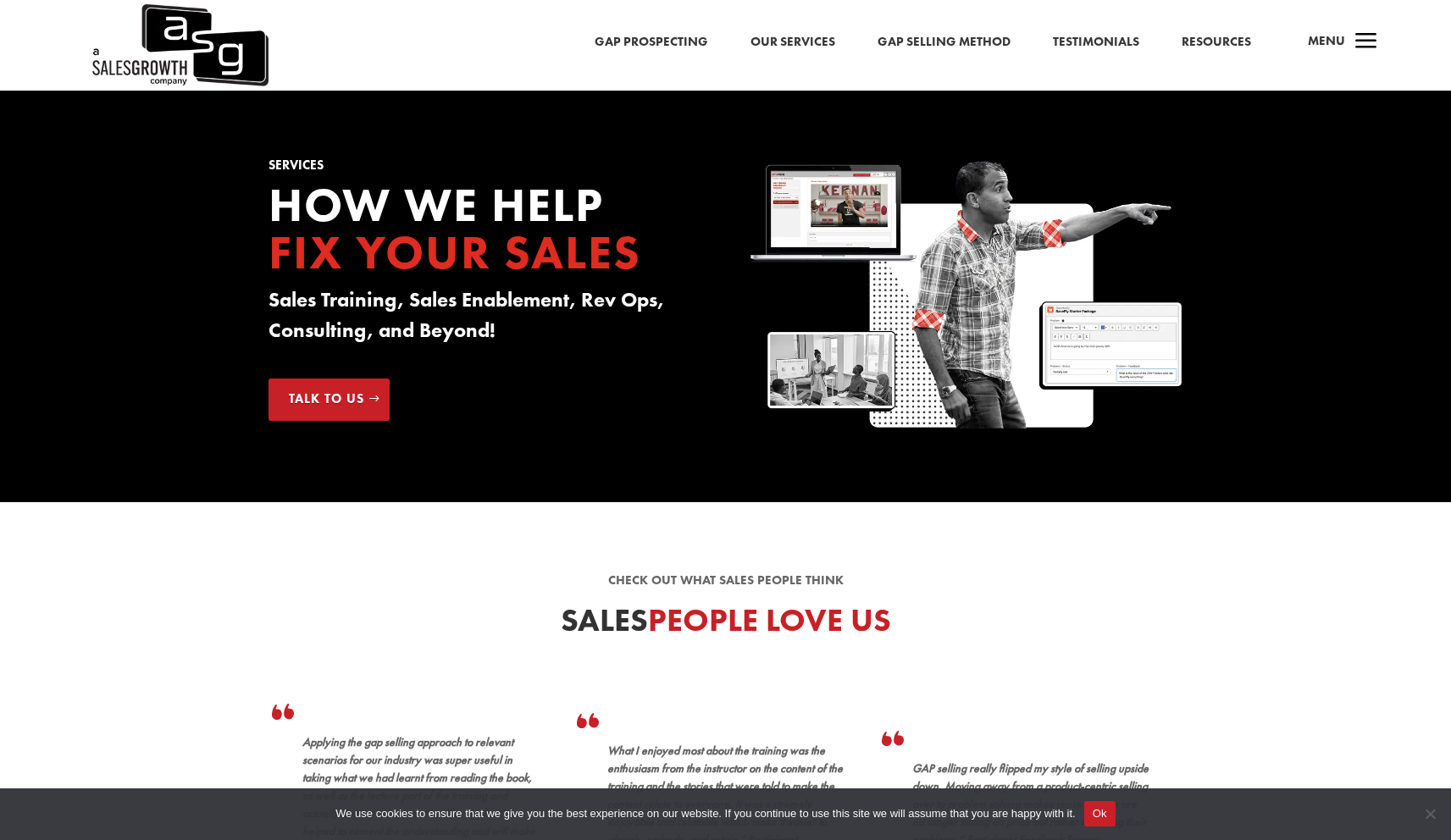
click at [665, 35] on link "Gap Prospecting" at bounding box center [651, 43] width 114 height 22
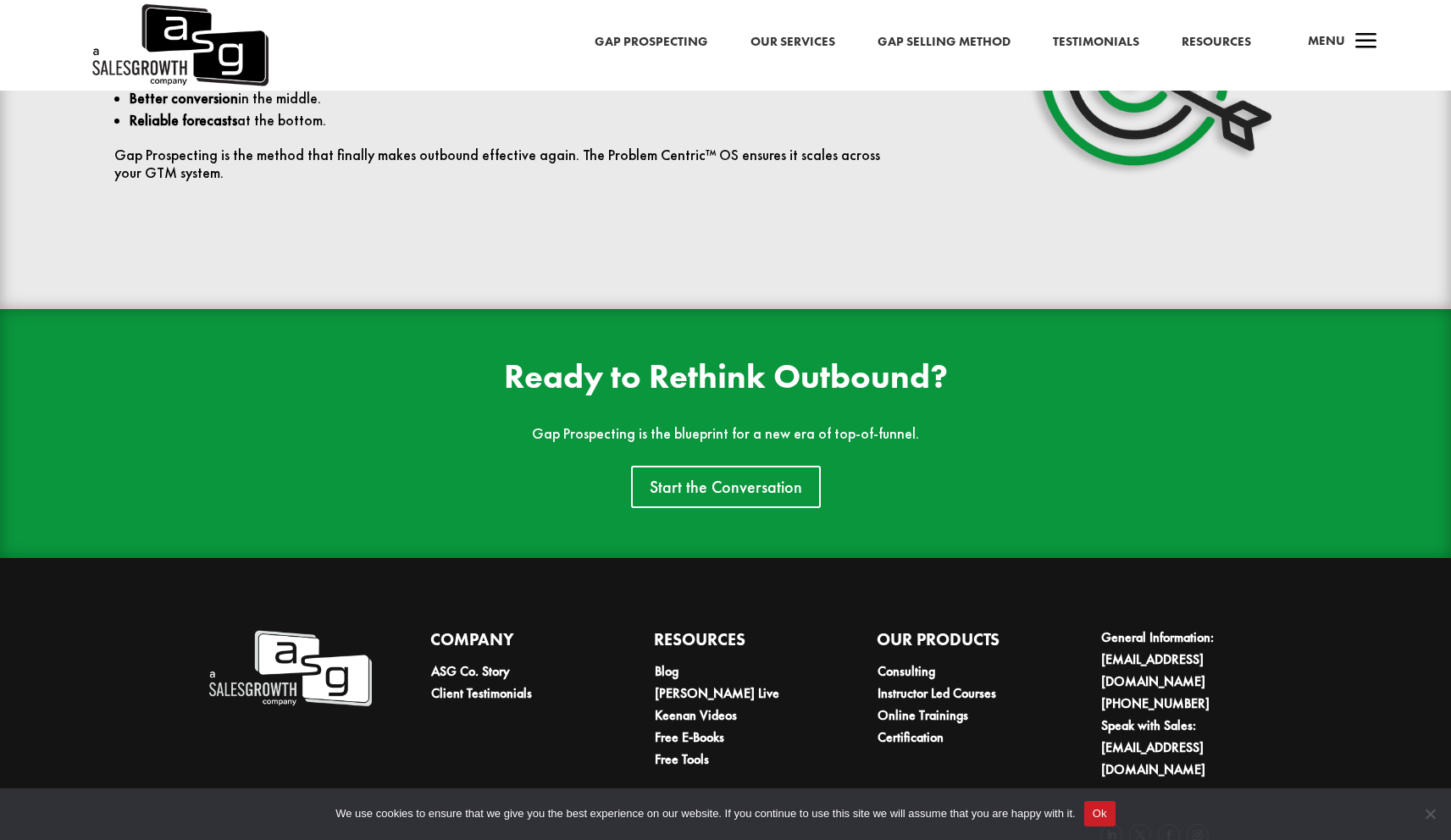
scroll to position [3997, 0]
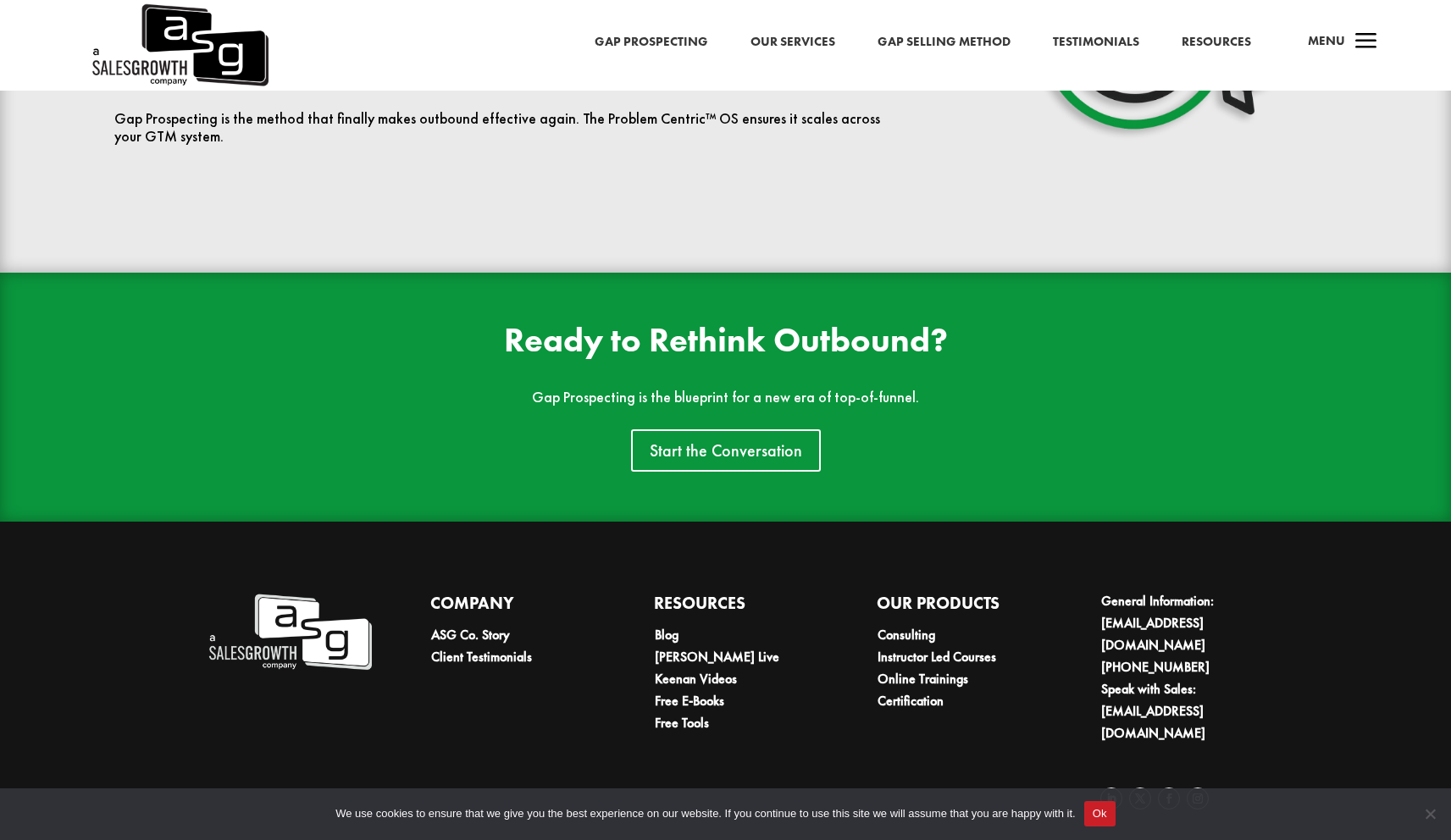
click at [1108, 814] on button "Ok" at bounding box center [1100, 814] width 32 height 26
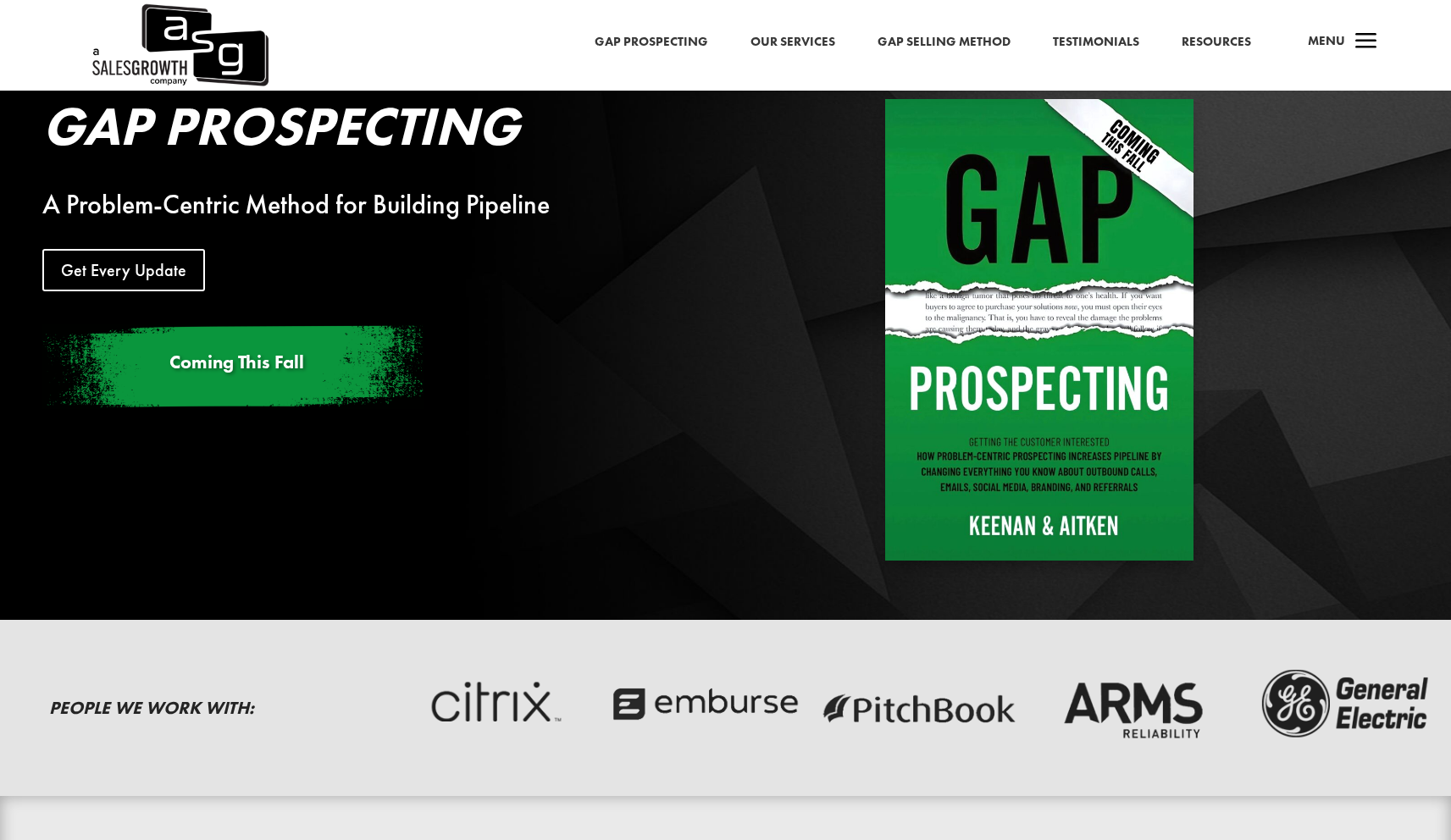
scroll to position [0, 0]
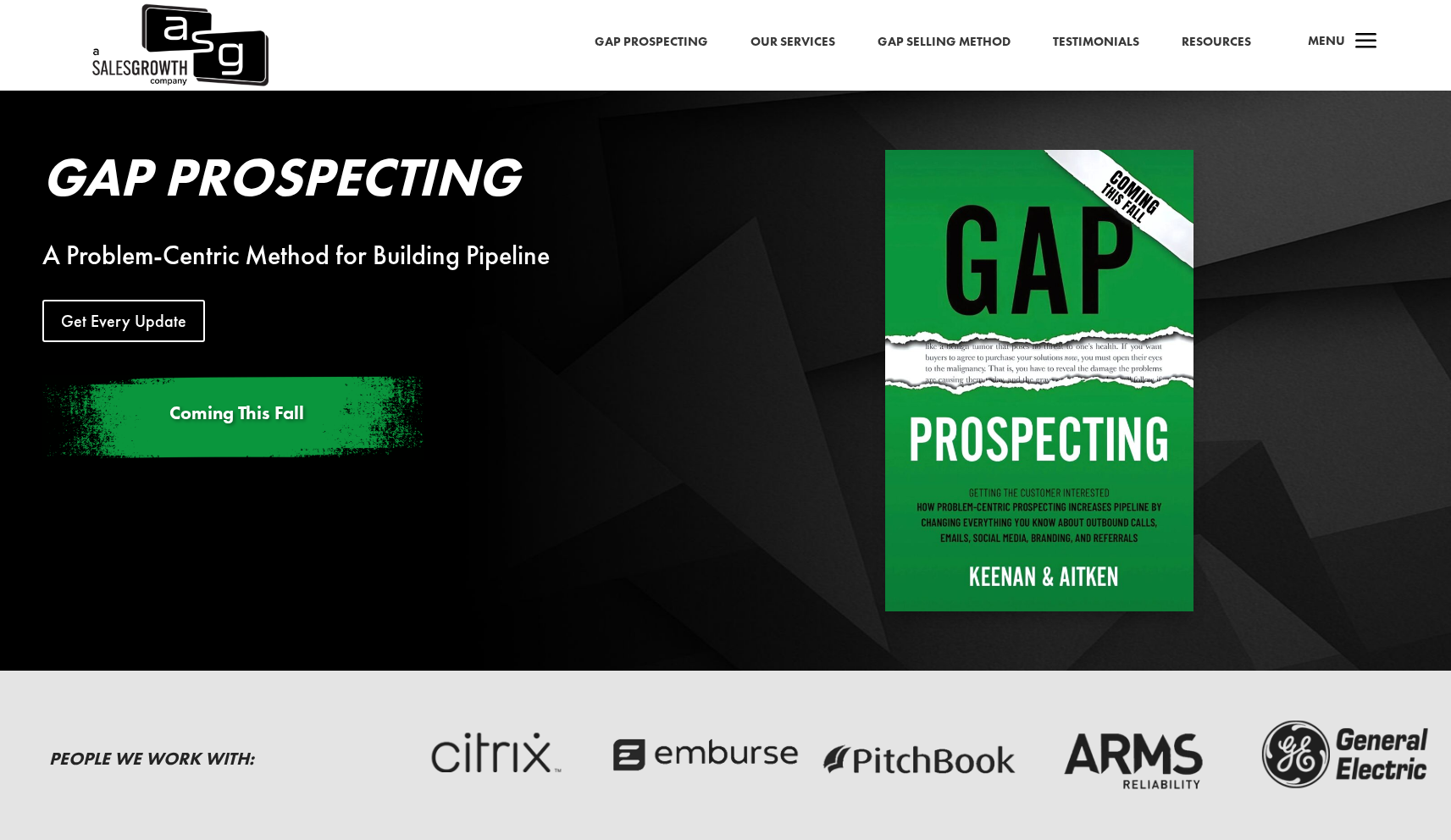
click at [1347, 40] on div "a Menu" at bounding box center [1336, 46] width 81 height 41
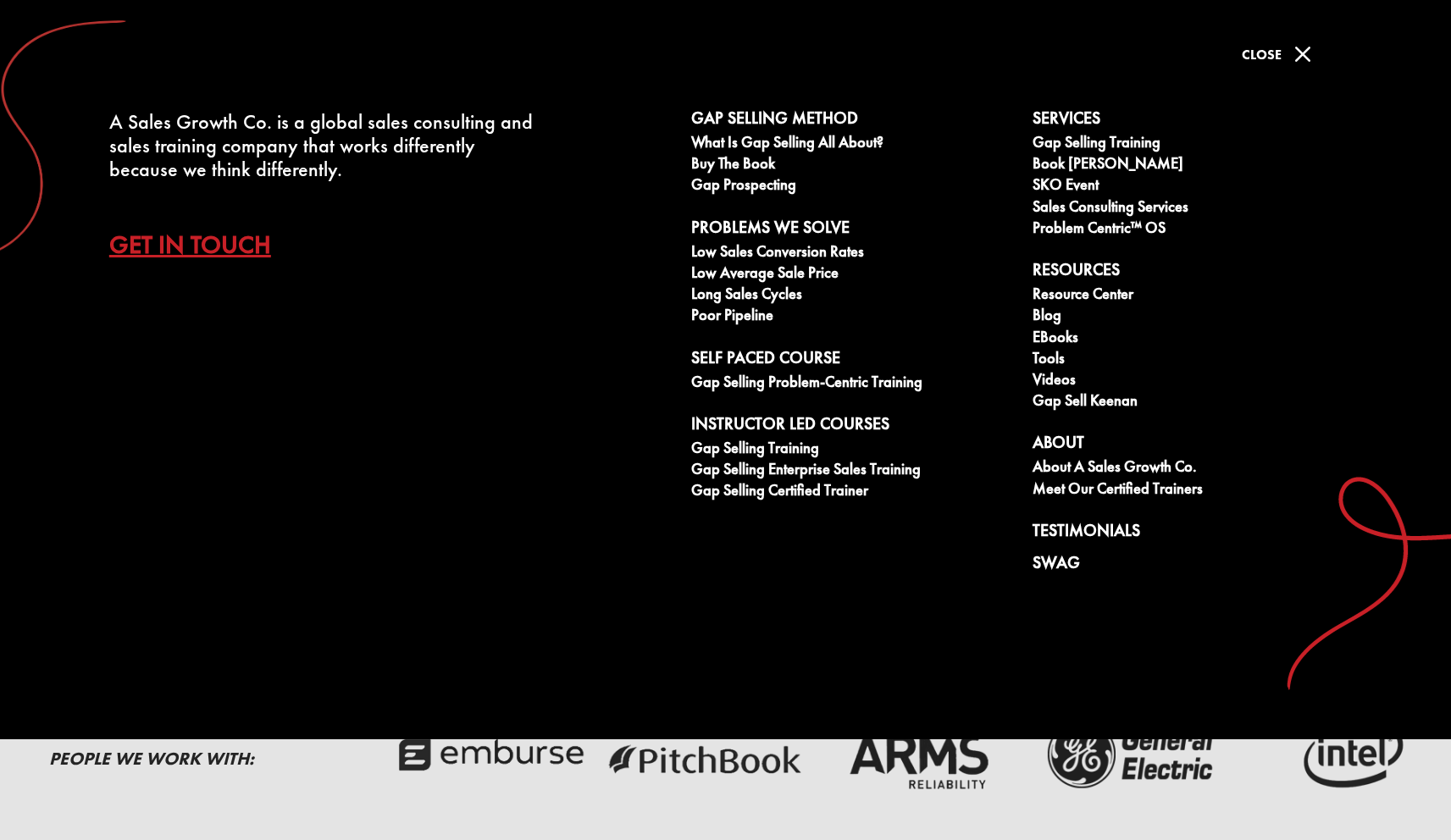
click at [204, 241] on link "Get In Touch" at bounding box center [203, 244] width 187 height 59
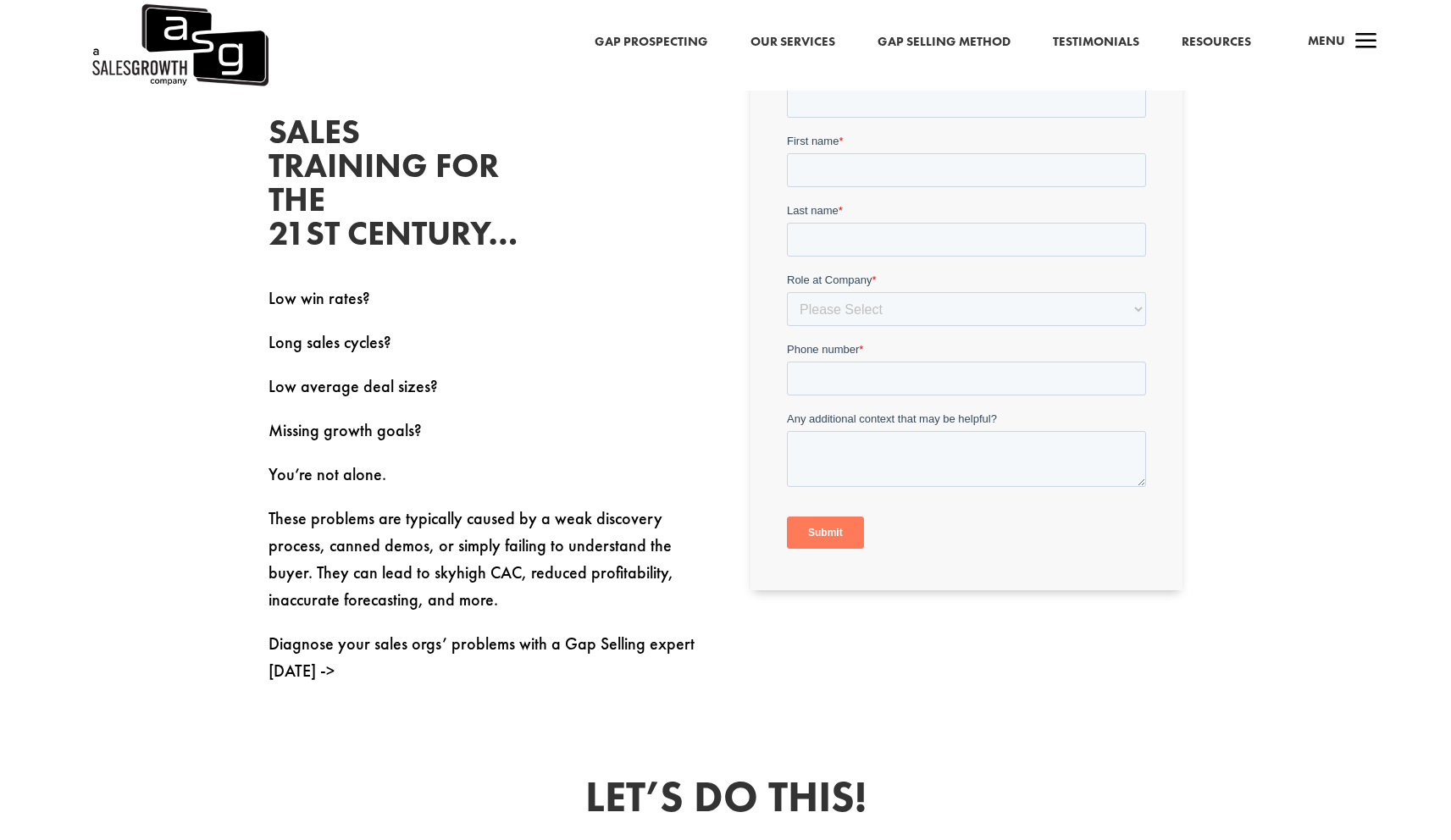
scroll to position [568, 0]
